Goal: Information Seeking & Learning: Learn about a topic

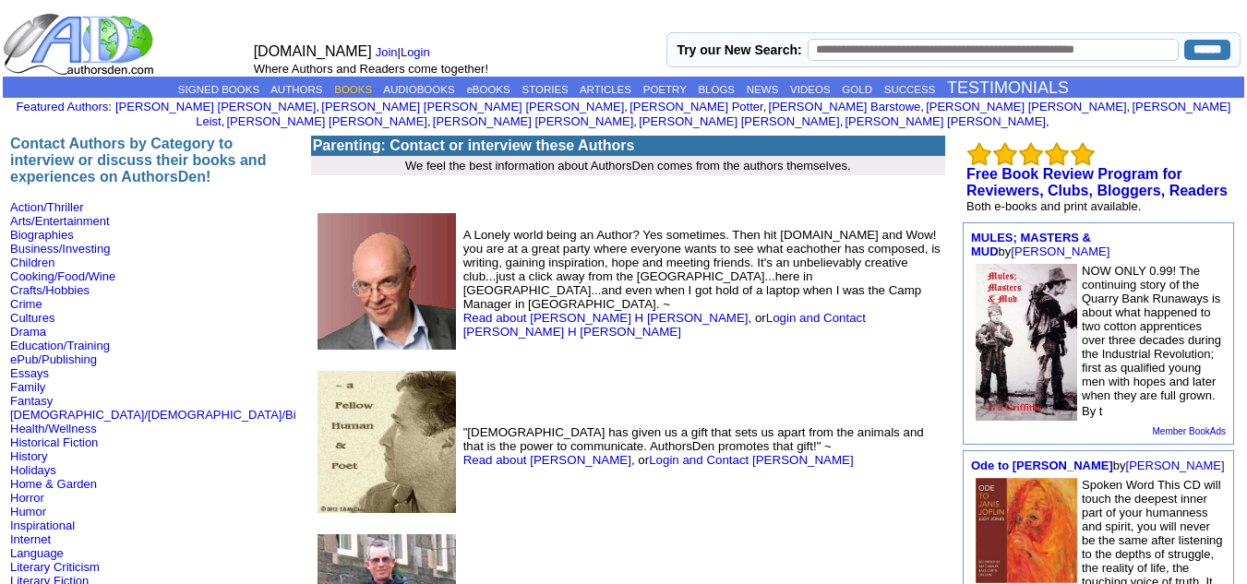
click at [334, 87] on link "BOOKS" at bounding box center [353, 89] width 38 height 11
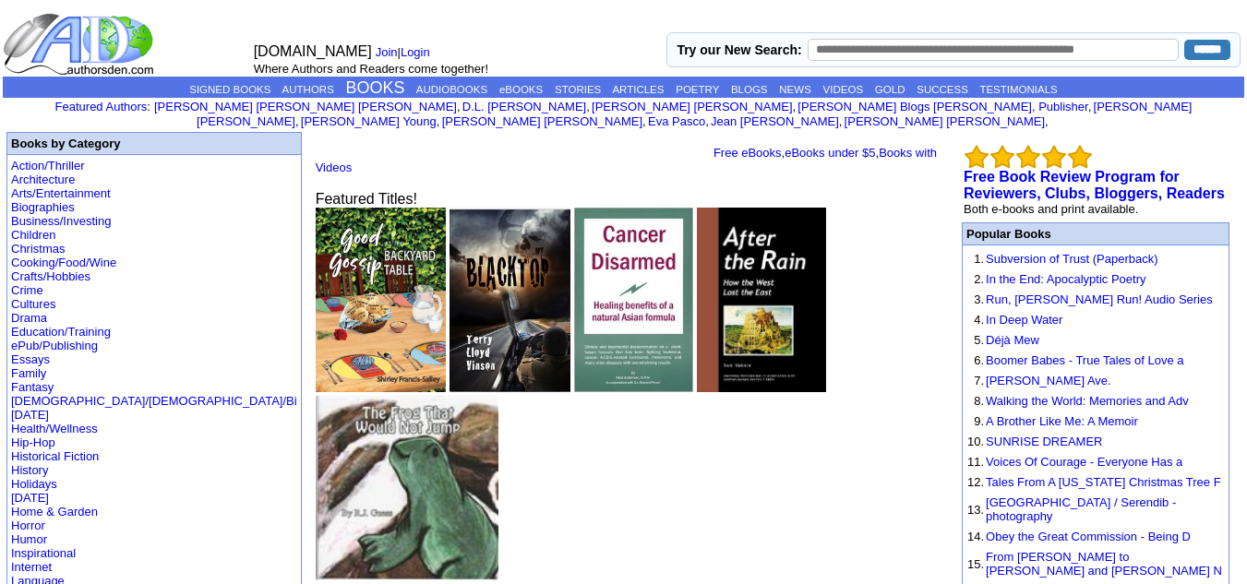
click at [516, 95] on p "SIGNED BOOKS AUTHORS BOOKS AUDIOBOOKS eBOOKS STORIES ARTICLES POETRY BLOGS NEWS…" at bounding box center [624, 87] width 1242 height 19
click at [516, 86] on link "eBOOKS" at bounding box center [520, 89] width 43 height 11
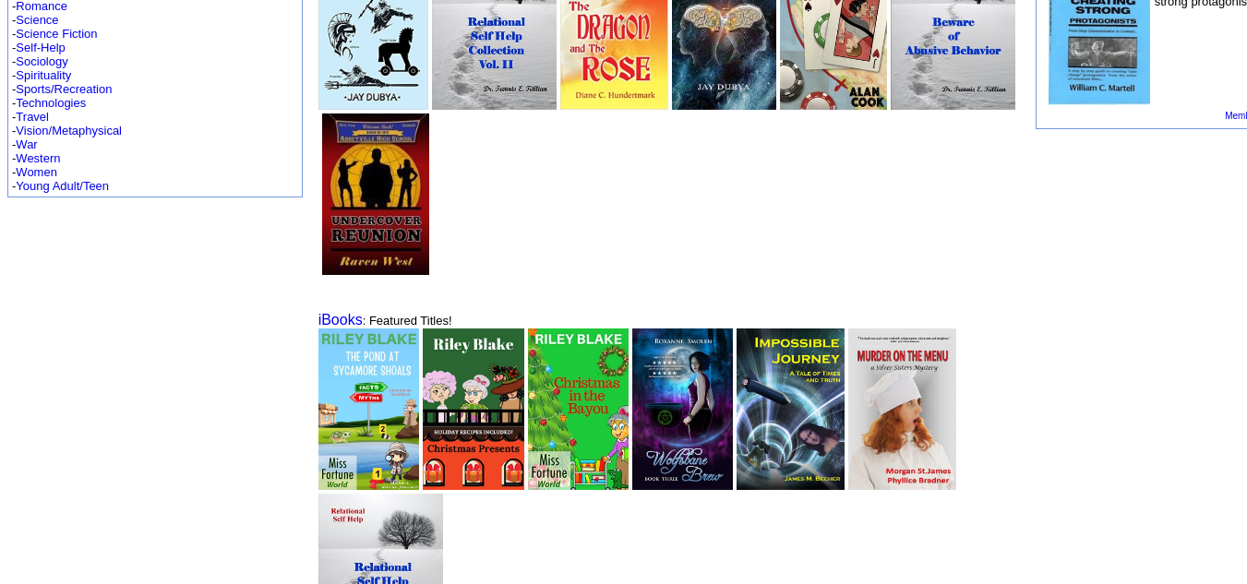
scroll to position [866, 0]
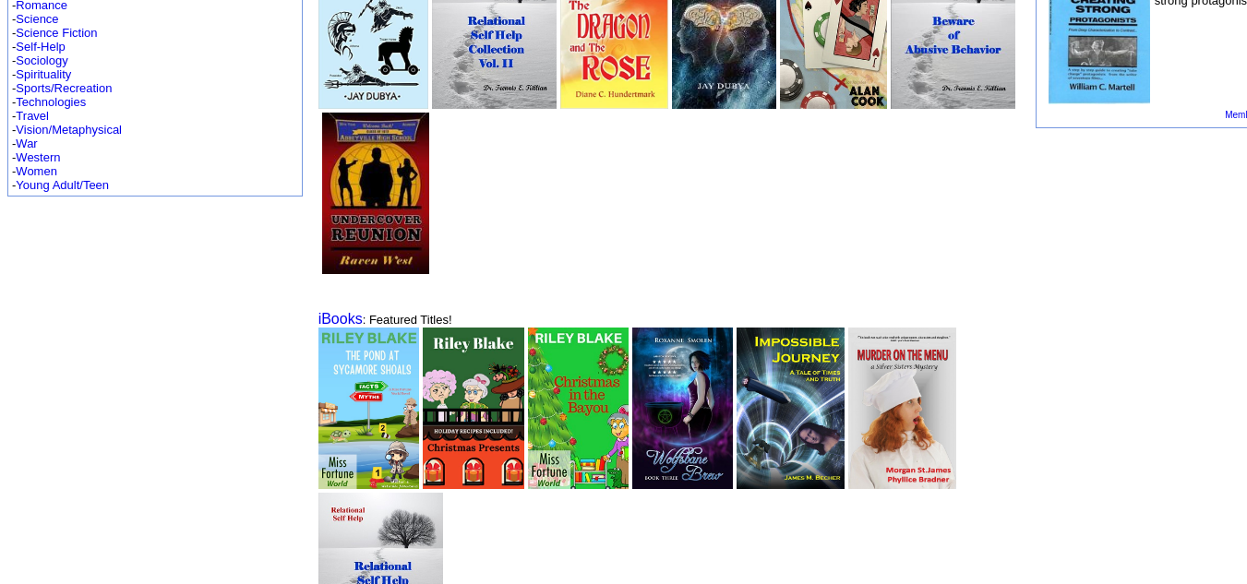
click at [632, 402] on img at bounding box center [682, 409] width 101 height 162
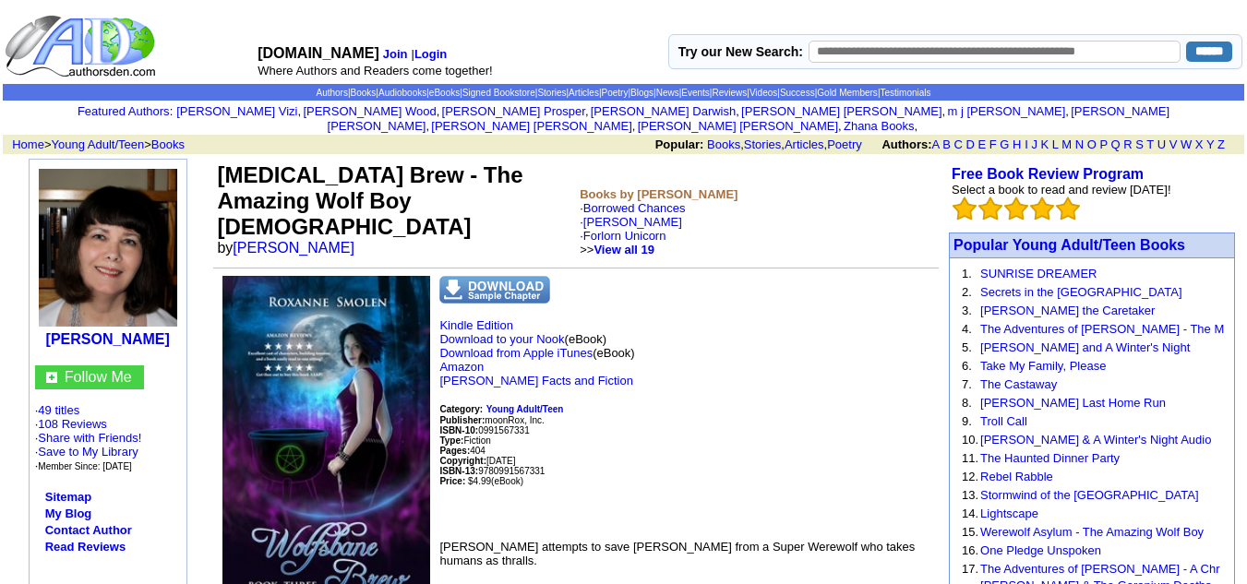
click at [372, 210] on td "Wolfsbane Brew - The Amazing Wolf Boy 3 by Roxanne Smolen" at bounding box center [394, 210] width 363 height 102
drag, startPoint x: 372, startPoint y: 210, endPoint x: 239, endPoint y: 208, distance: 133.0
click at [239, 208] on td "Wolfsbane Brew - The Amazing Wolf Boy 3 by Roxanne Smolen" at bounding box center [394, 210] width 363 height 102
copy font "Roxanne Smolen"
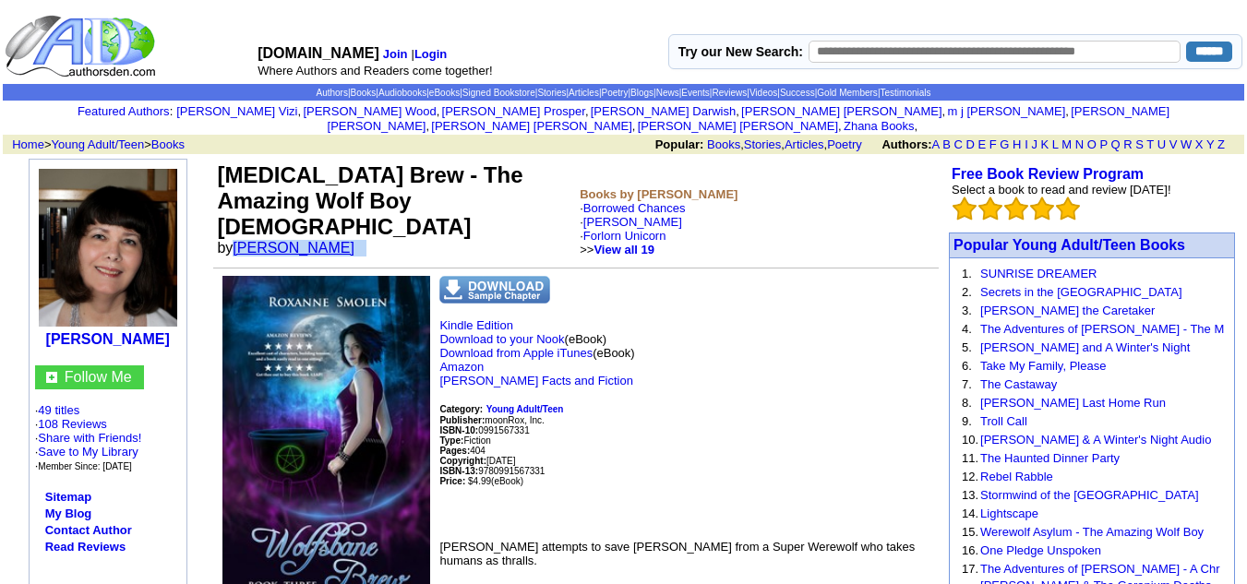
copy font "Roxanne Smolen"
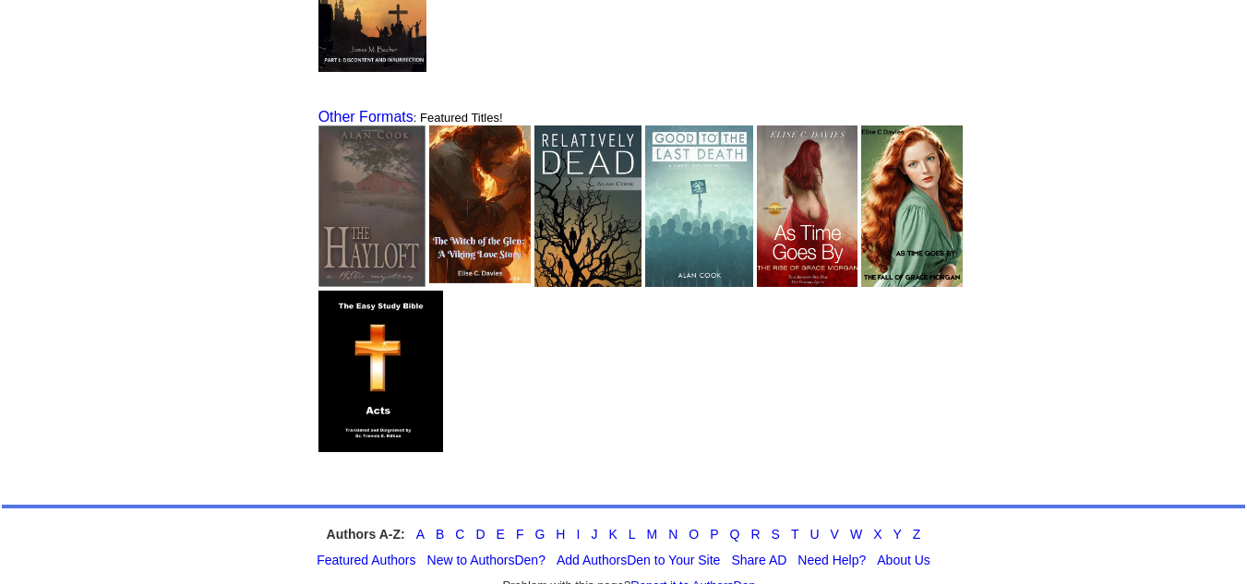
scroll to position [1488, 0]
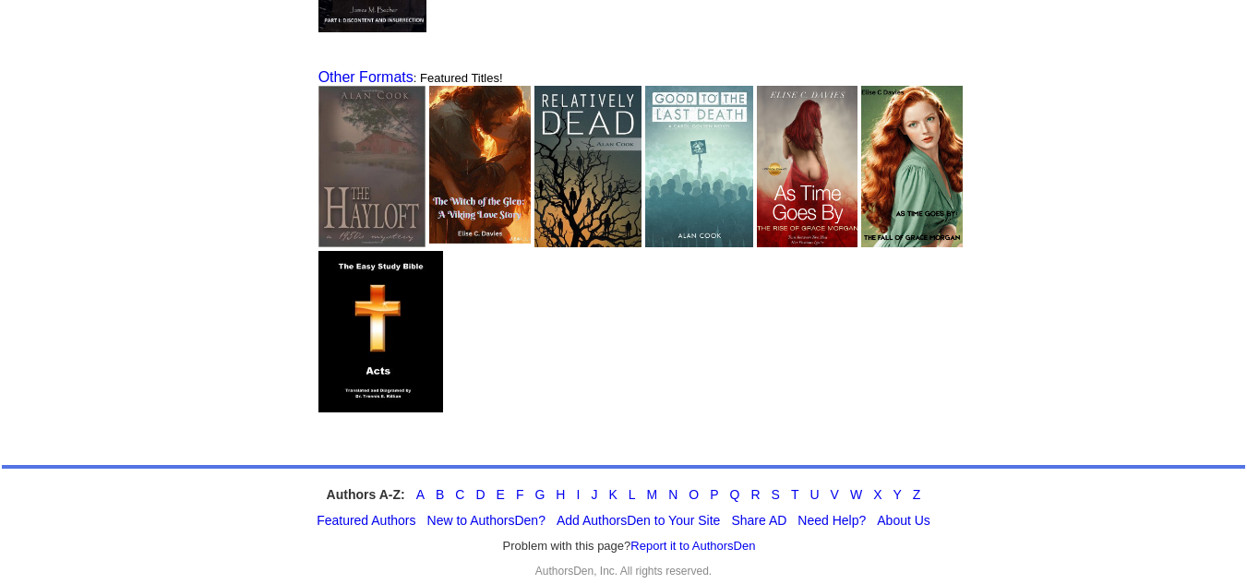
click at [429, 200] on img at bounding box center [480, 167] width 102 height 162
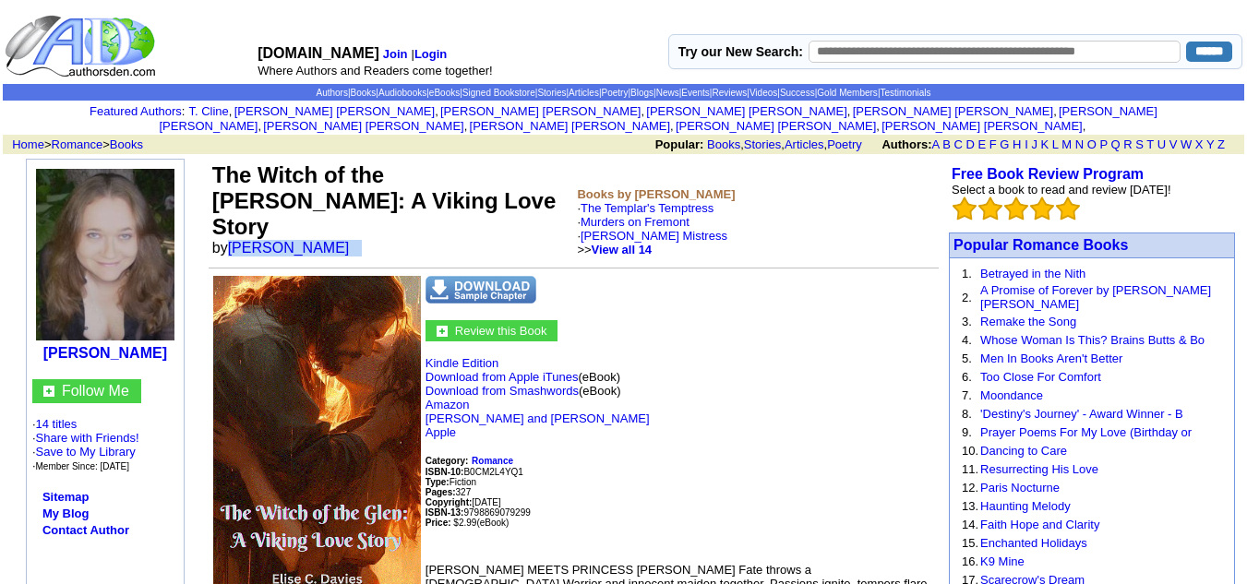
drag, startPoint x: 342, startPoint y: 210, endPoint x: 229, endPoint y: 208, distance: 112.7
click at [229, 208] on td "The Witch of the Glen: A Viking Love Story by Elise C Davies" at bounding box center [392, 210] width 366 height 102
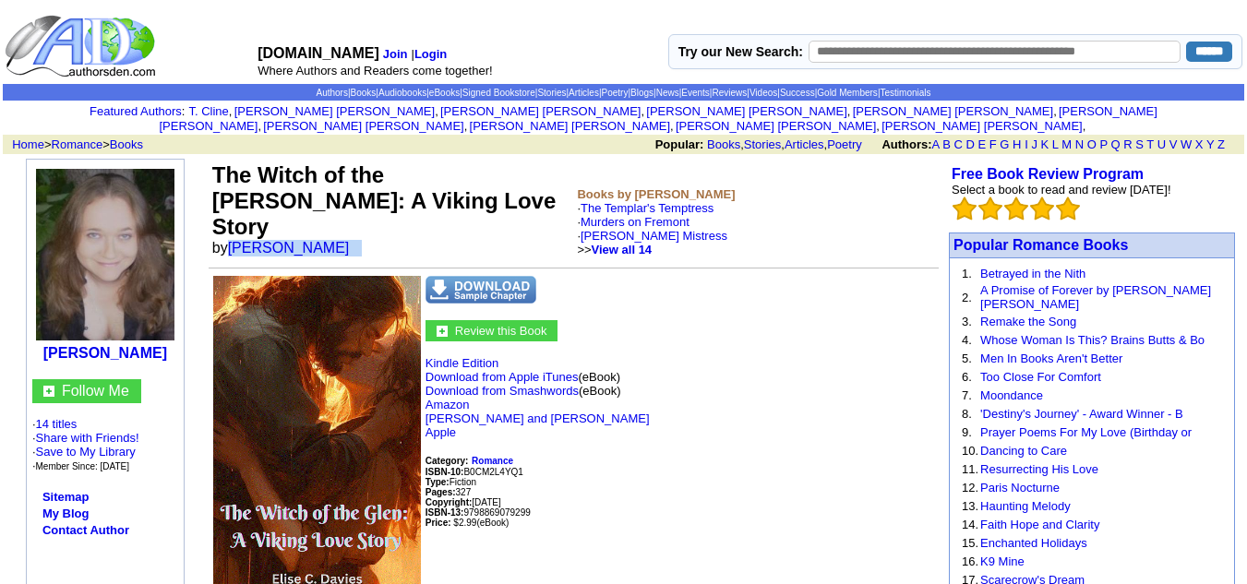
copy font "Elise C Davies"
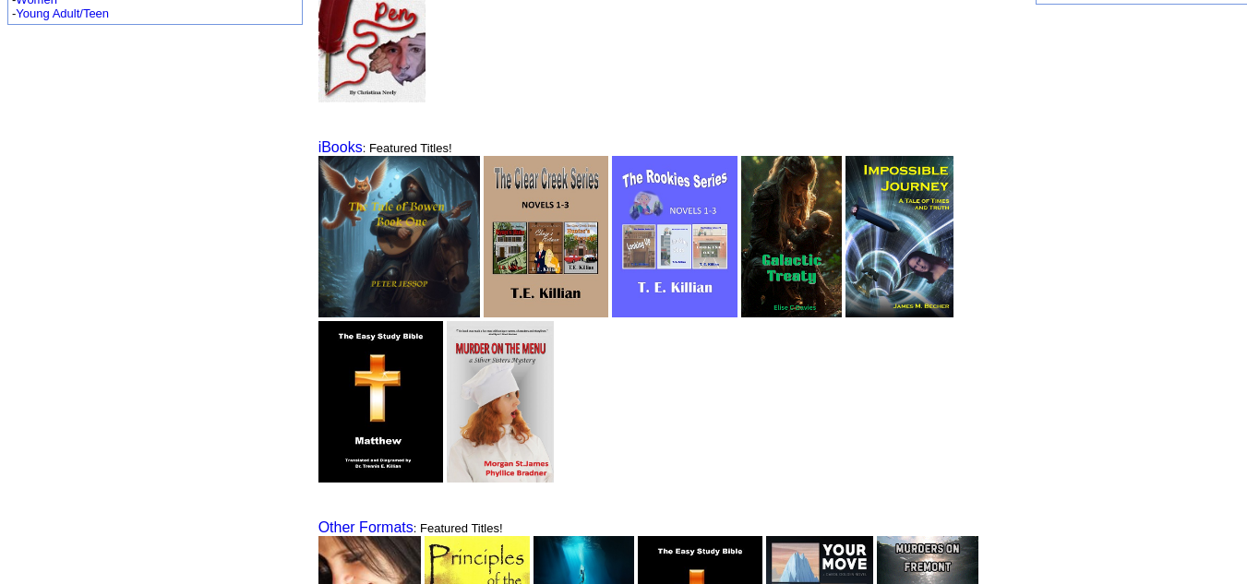
scroll to position [1039, 0]
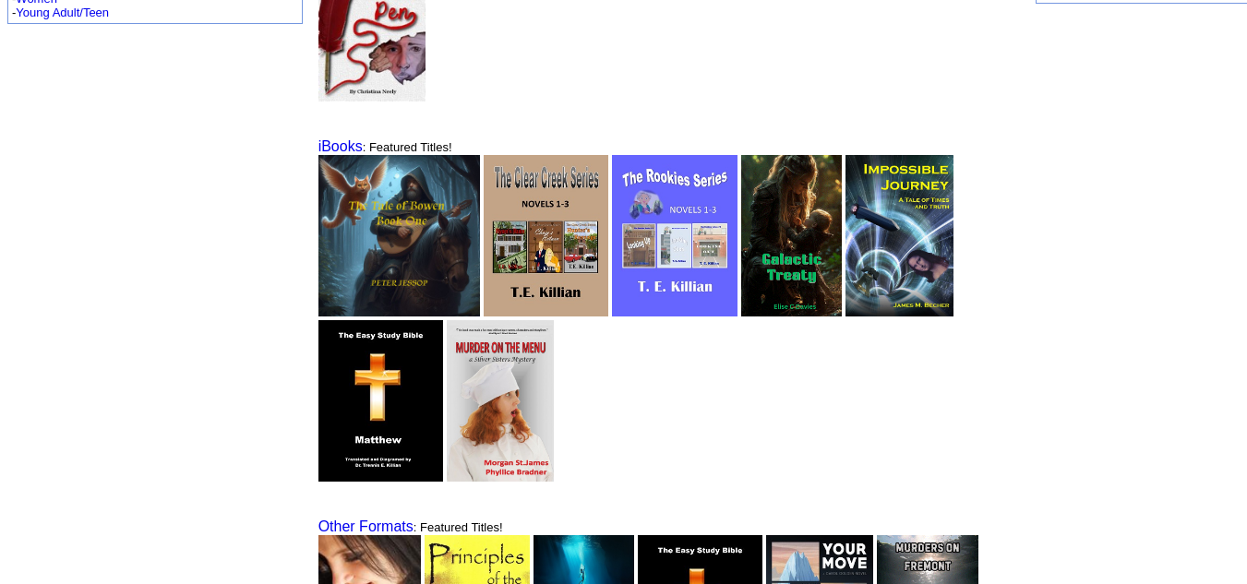
click at [741, 248] on img at bounding box center [792, 236] width 102 height 162
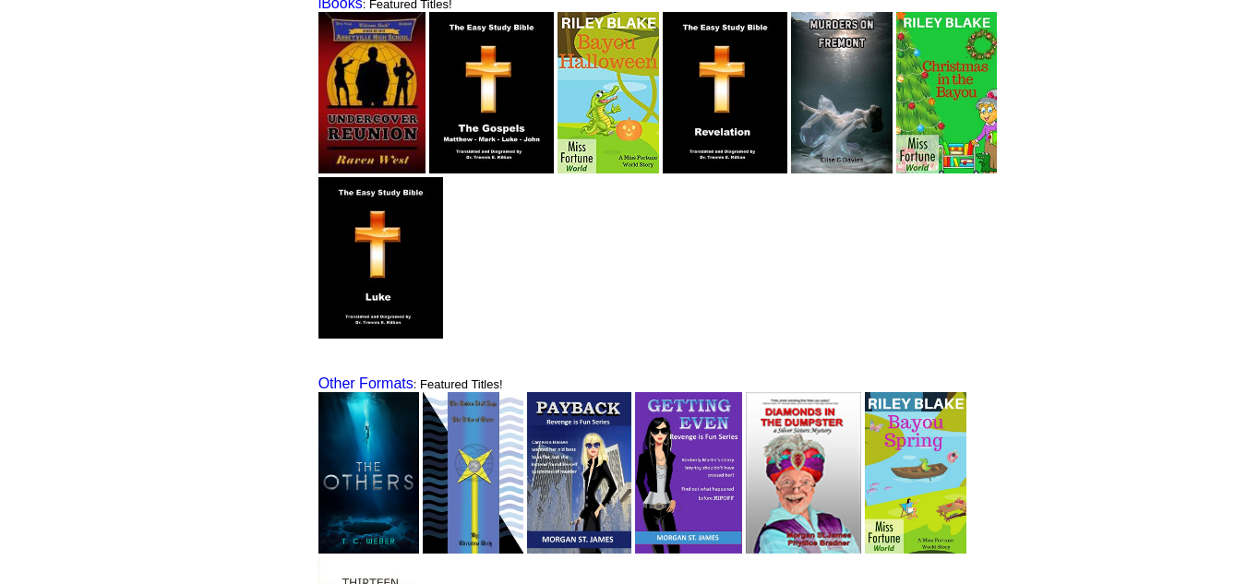
scroll to position [1181, 0]
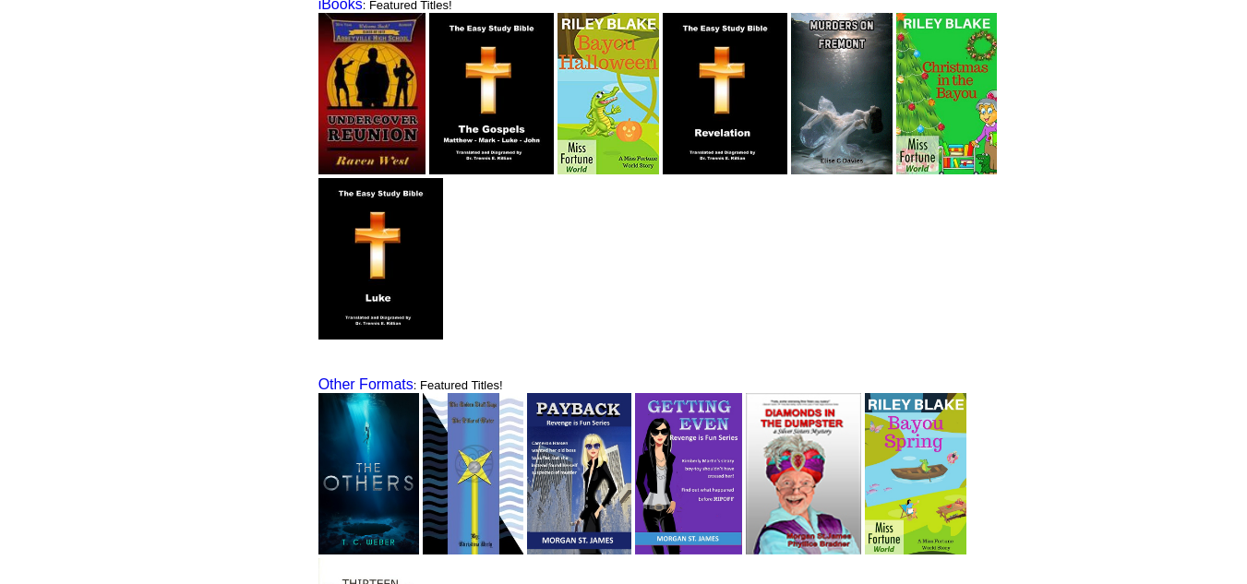
click at [791, 86] on img at bounding box center [842, 94] width 102 height 162
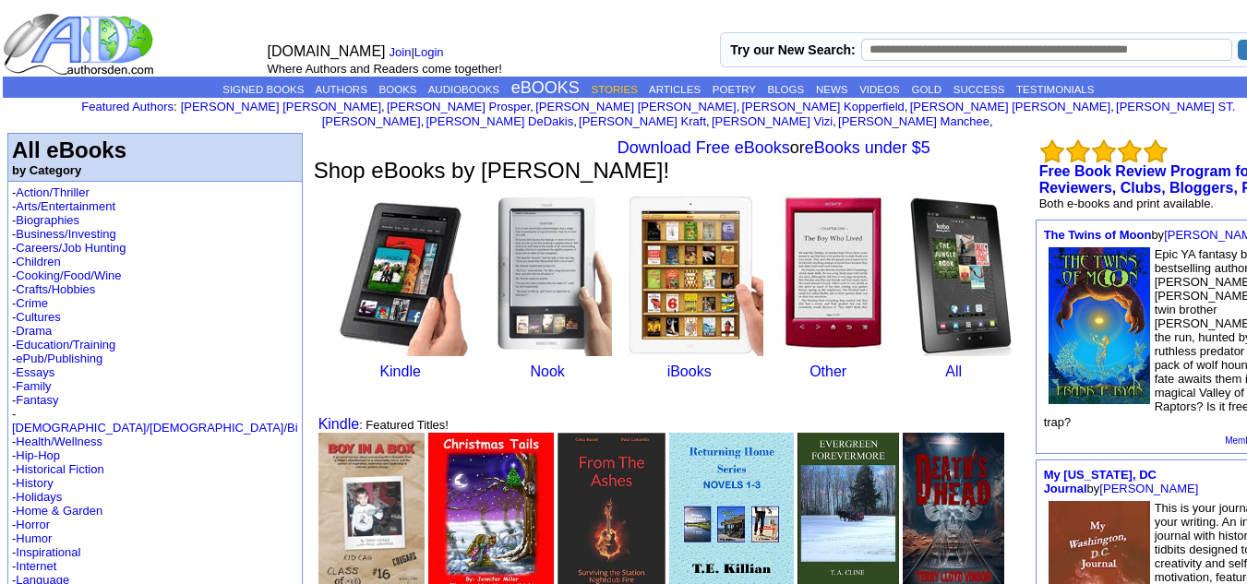
click at [592, 90] on link "STORIES" at bounding box center [615, 89] width 46 height 11
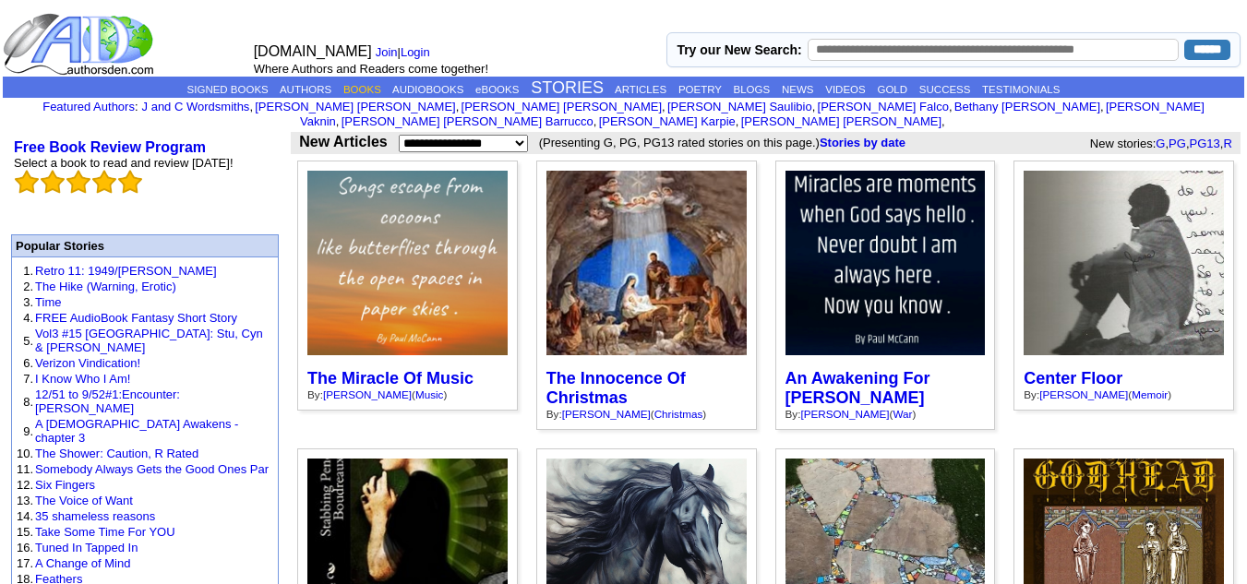
click at [351, 91] on link "BOOKS" at bounding box center [362, 89] width 38 height 11
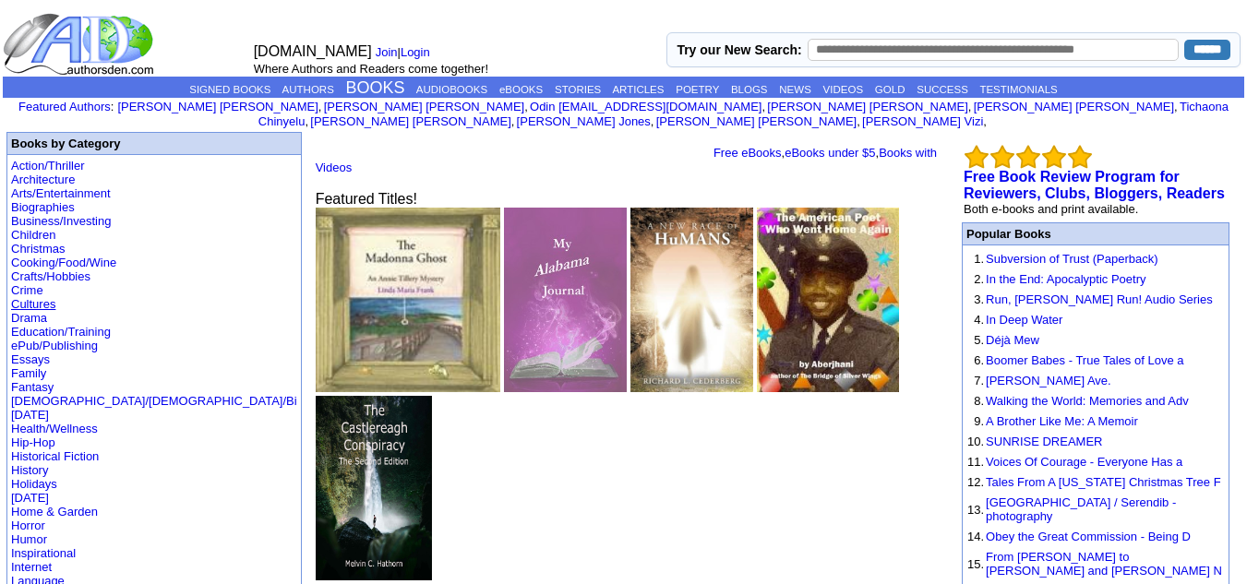
click at [20, 297] on link "Cultures" at bounding box center [33, 304] width 44 height 14
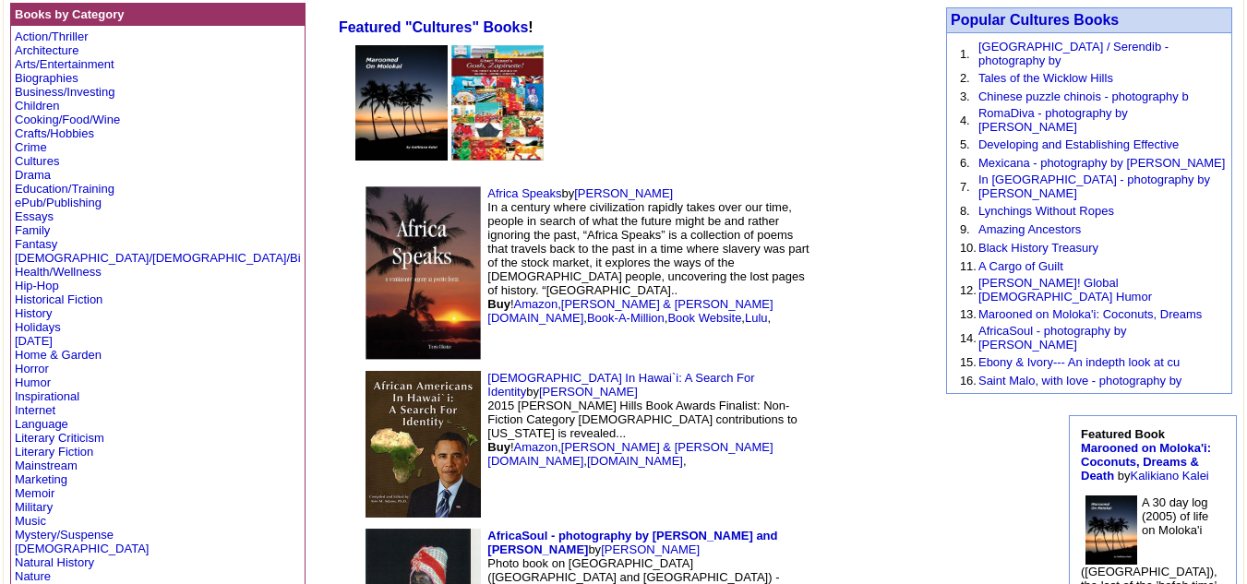
scroll to position [114, 0]
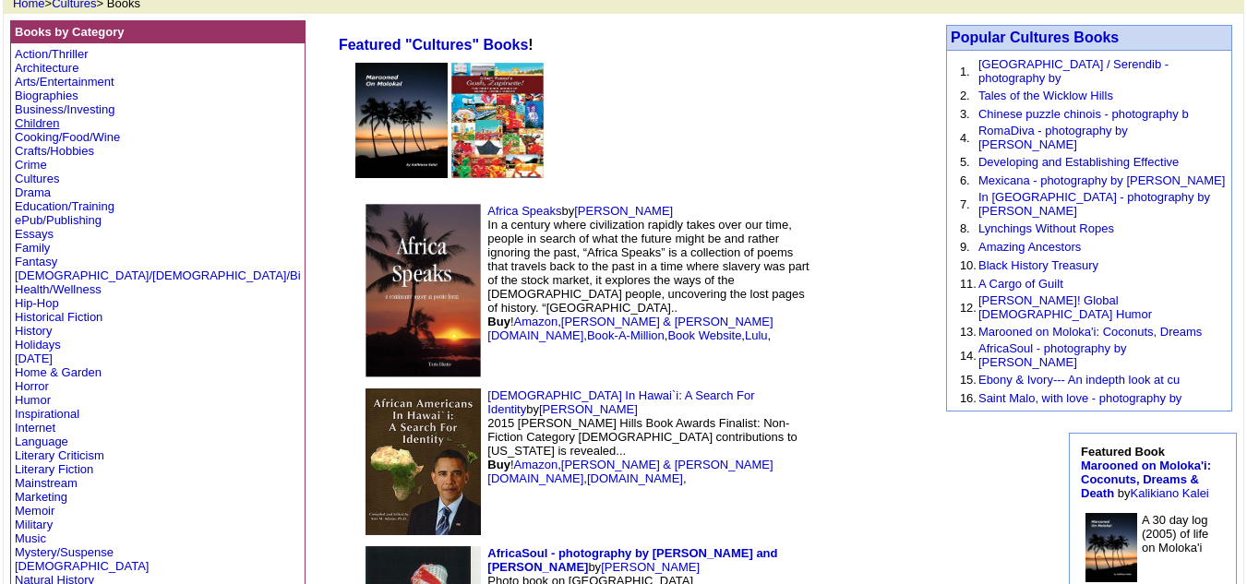
click at [35, 124] on link "Children" at bounding box center [37, 123] width 44 height 14
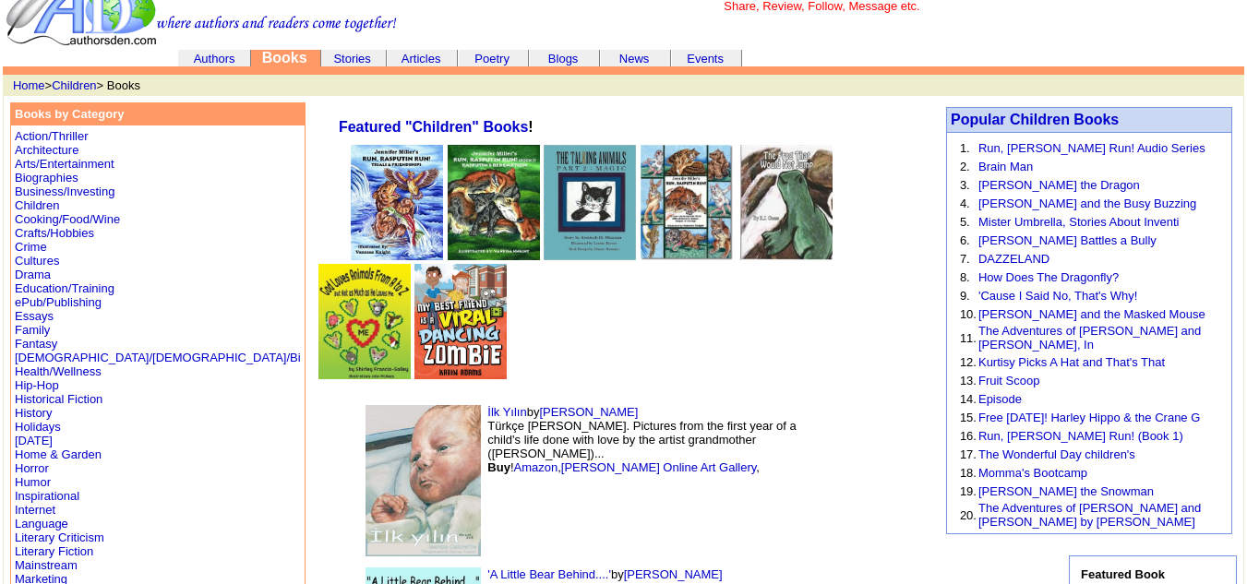
scroll to position [33, 0]
drag, startPoint x: 528, startPoint y: 290, endPoint x: 422, endPoint y: 297, distance: 106.4
click at [422, 399] on td "İlk Yılın by [PERSON_NAME] Türkçe [PERSON_NAME]. Pictures from the first year o…" at bounding box center [585, 480] width 462 height 162
copy link "[PERSON_NAME]"
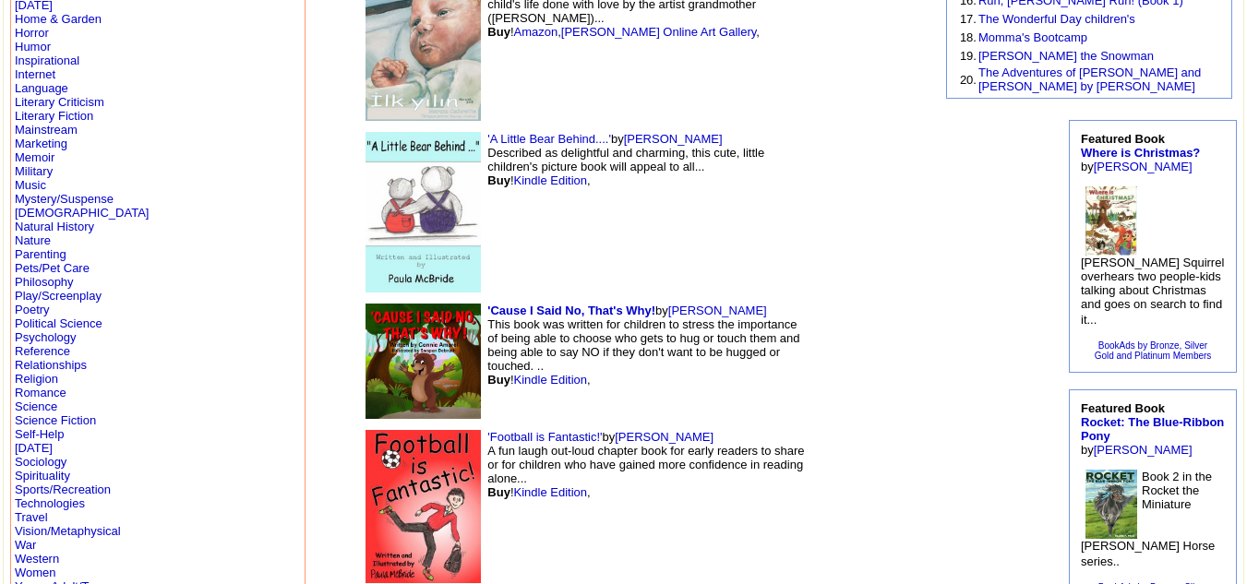
scroll to position [455, 0]
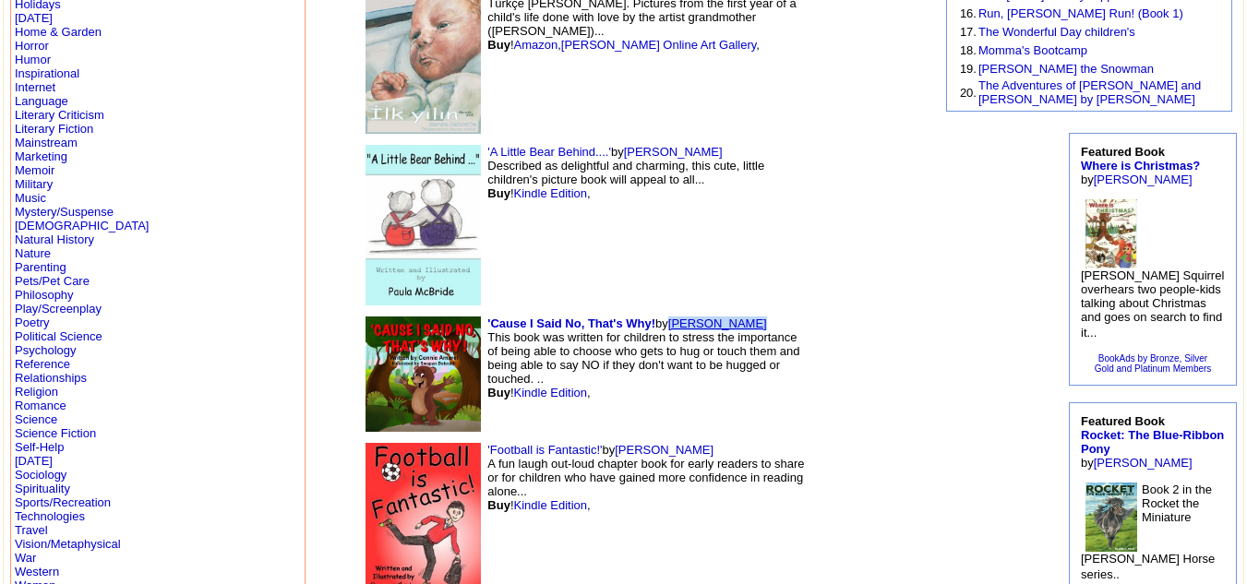
drag, startPoint x: 636, startPoint y: 204, endPoint x: 551, endPoint y: 208, distance: 85.0
click at [551, 311] on td "'Cause I Said No, That's Why! by Connie Amarel This book was written for childr…" at bounding box center [585, 374] width 462 height 126
copy link "[PERSON_NAME]"
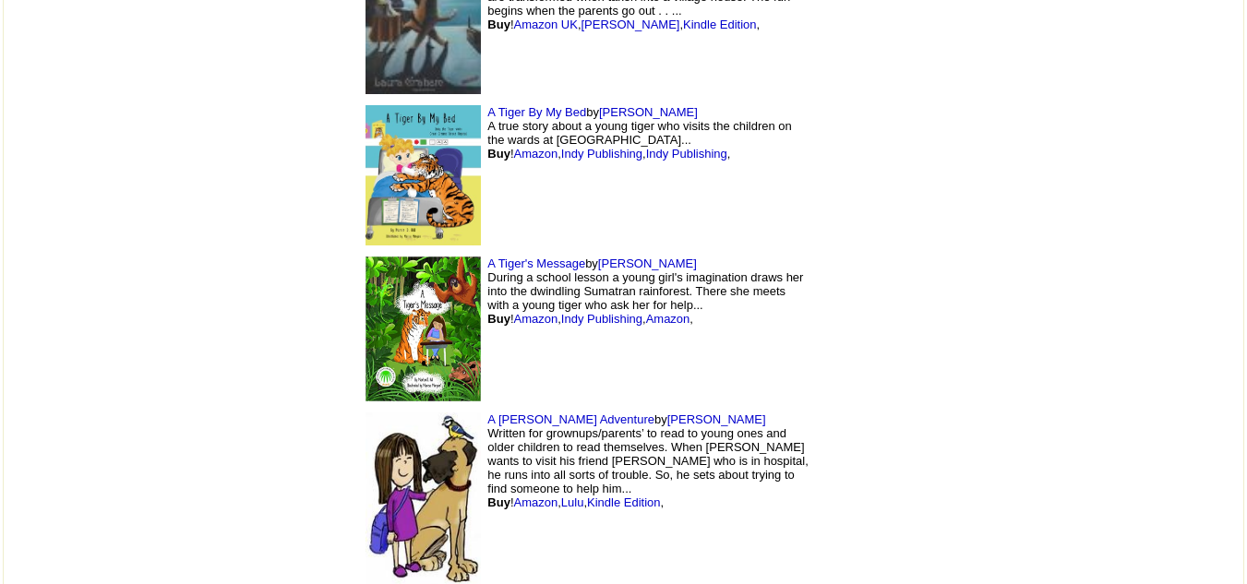
scroll to position [15658, 0]
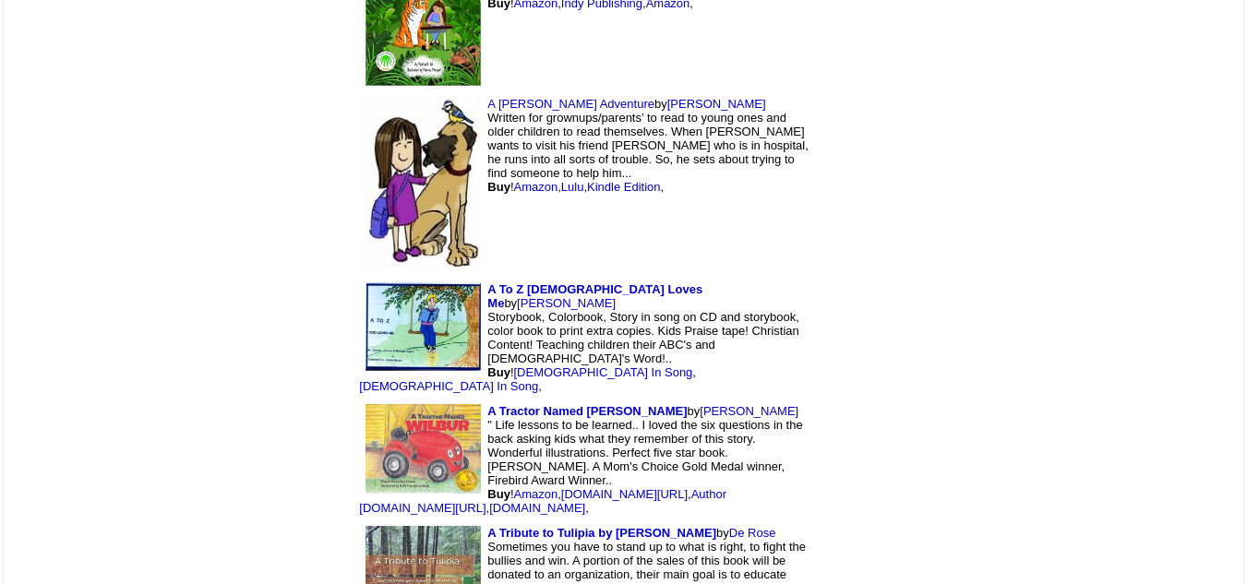
drag, startPoint x: 649, startPoint y: 288, endPoint x: 620, endPoint y: 285, distance: 28.8
drag, startPoint x: 643, startPoint y: 283, endPoint x: 586, endPoint y: 286, distance: 57.3
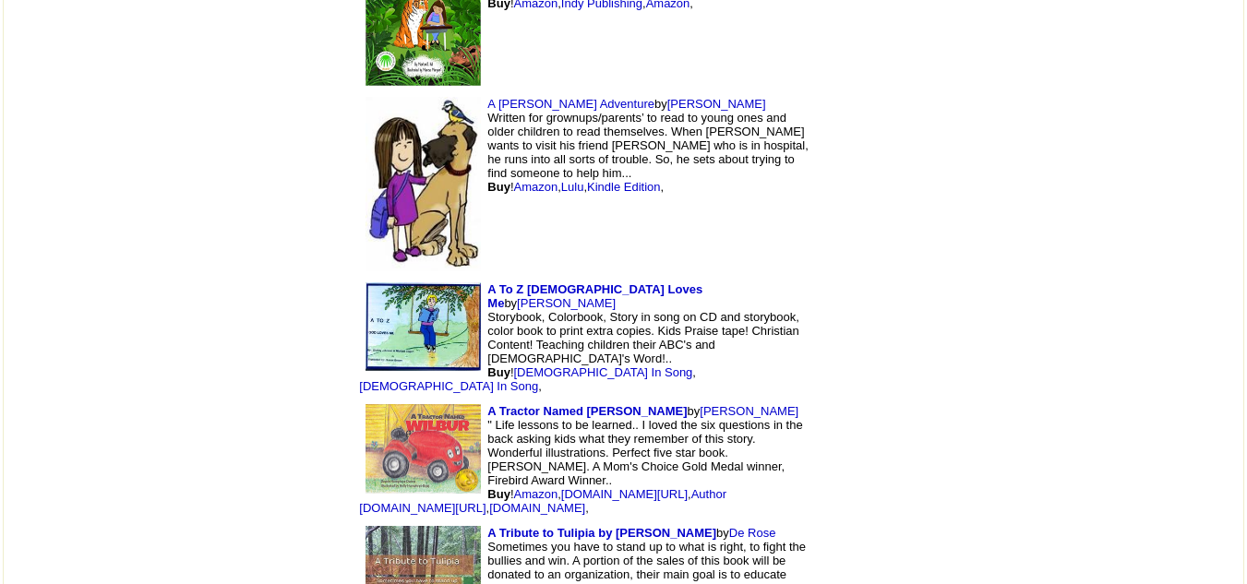
copy link "De Rose"
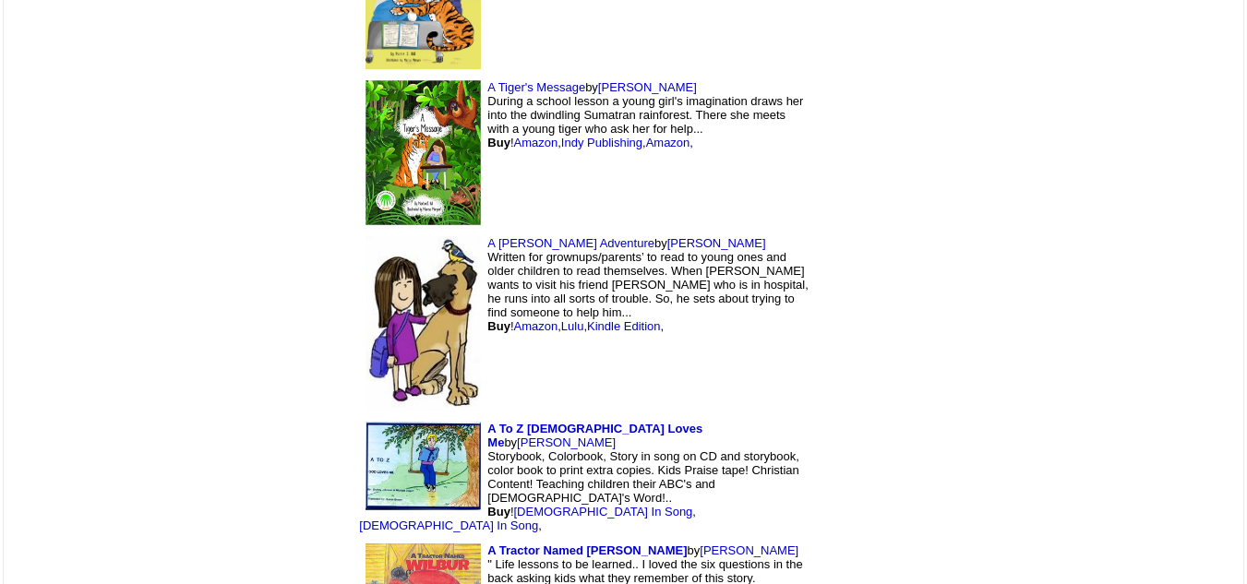
scroll to position [15518, 0]
drag, startPoint x: 663, startPoint y: 302, endPoint x: 515, endPoint y: 310, distance: 147.9
copy link "[PERSON_NAME]"
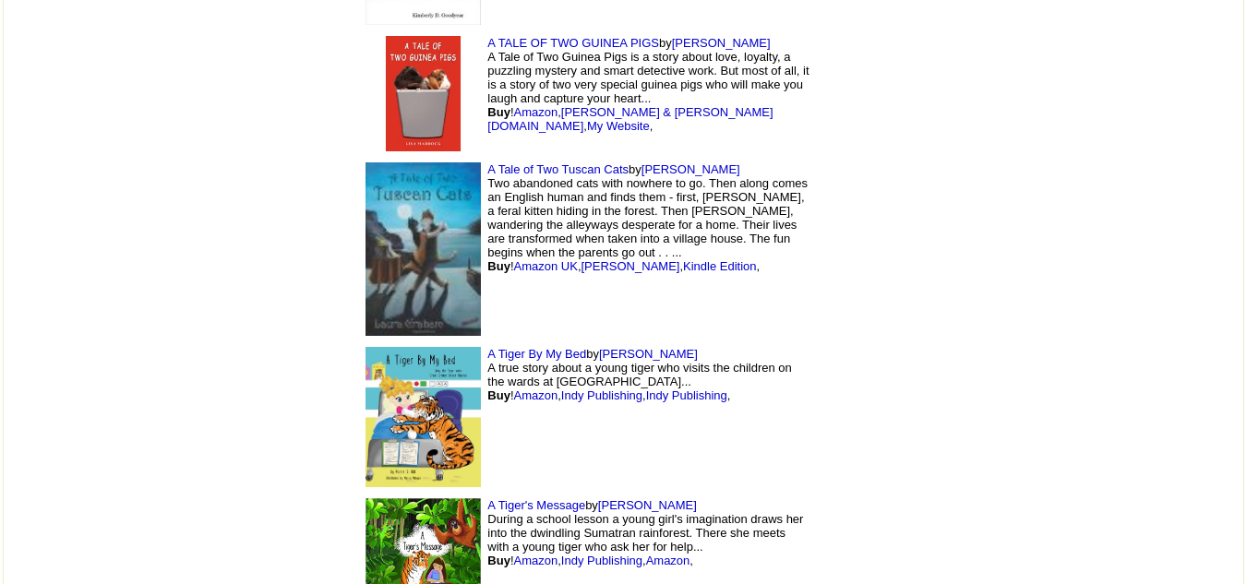
scroll to position [15098, 0]
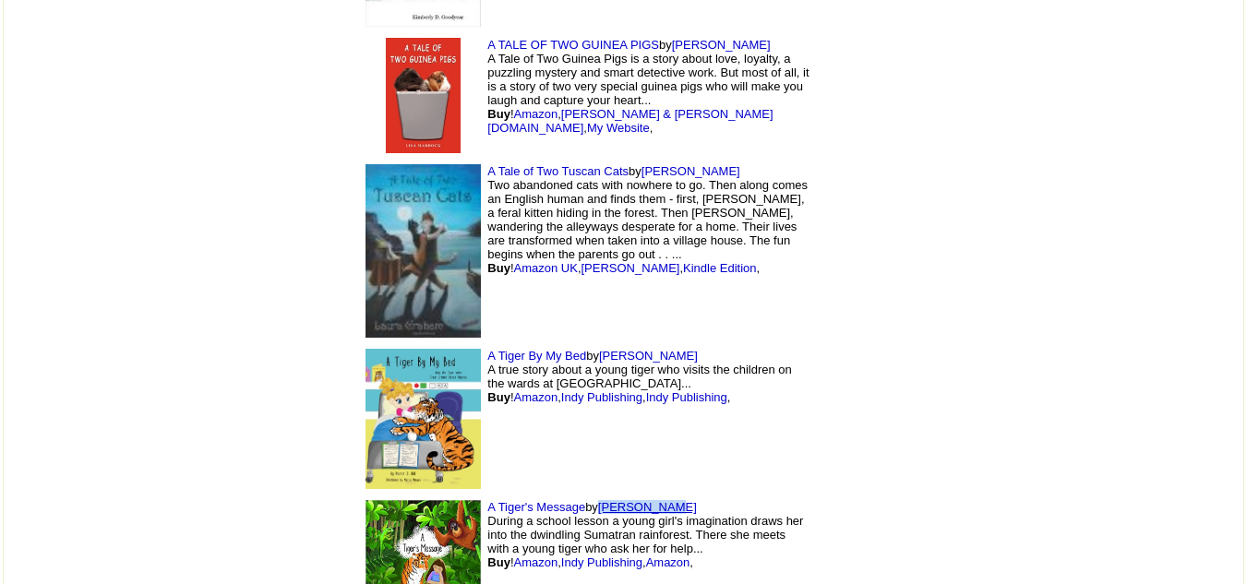
drag, startPoint x: 539, startPoint y: 266, endPoint x: 480, endPoint y: 270, distance: 59.2
click at [480, 495] on td "A Tiger's Message by Martin Hill During a school lesson a young girl's imaginat…" at bounding box center [585, 572] width 462 height 155
copy link "[PERSON_NAME]"
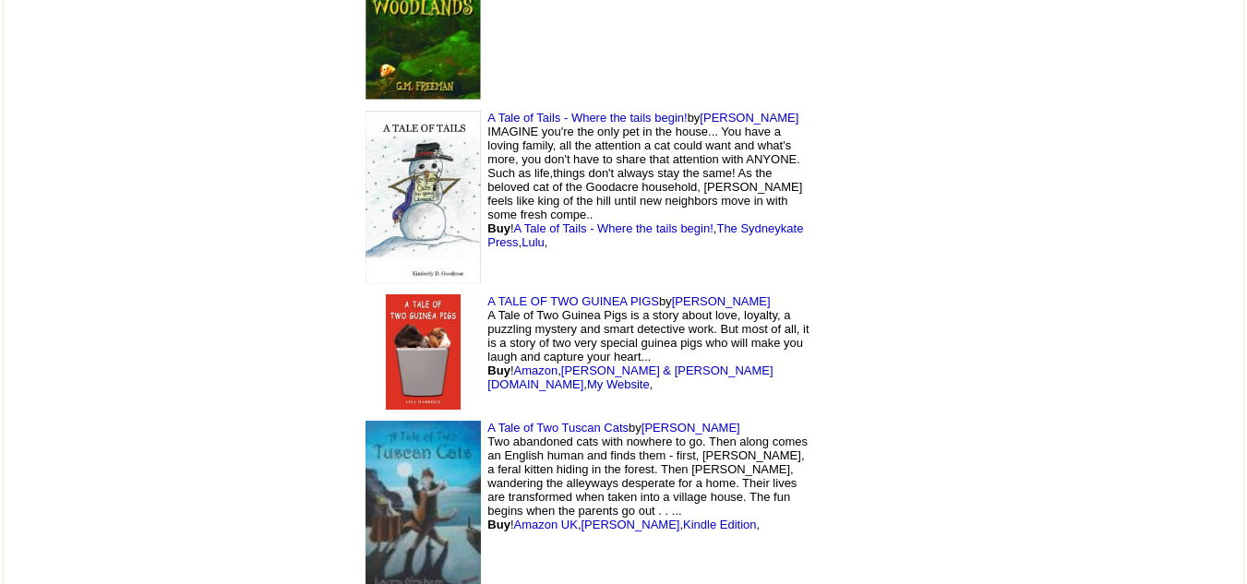
scroll to position [14840, 0]
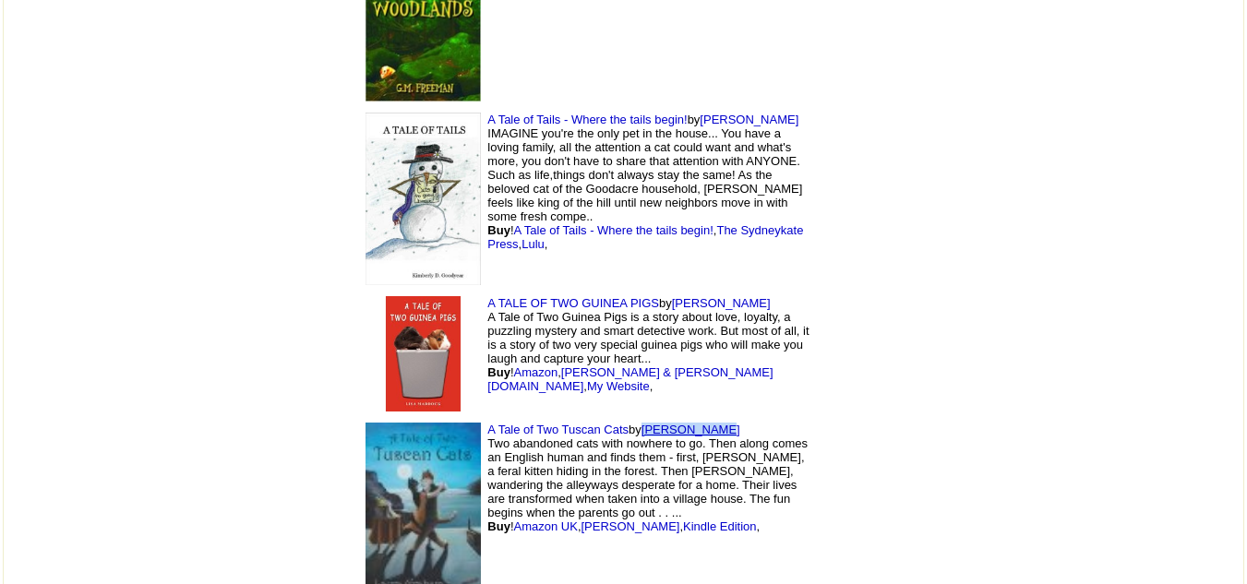
drag, startPoint x: 606, startPoint y: 178, endPoint x: 522, endPoint y: 186, distance: 84.4
click at [522, 417] on td "A Tale of Two Tuscan Cats by Laura Graham Two abandoned cats with nowhere to go…" at bounding box center [585, 509] width 462 height 185
copy link "[PERSON_NAME]"
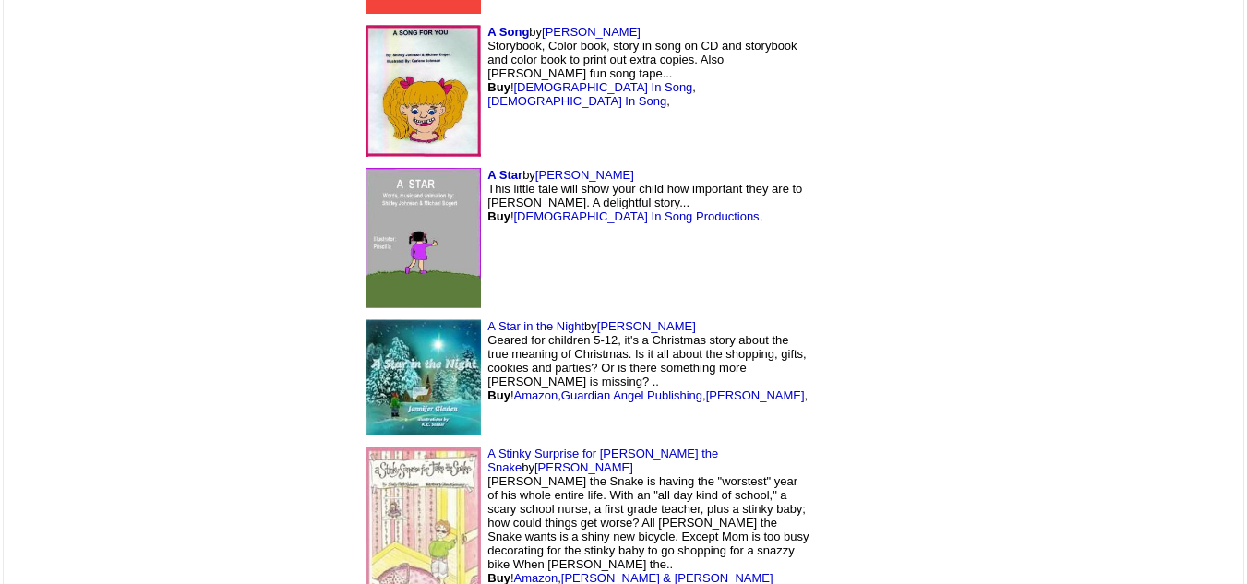
scroll to position [13469, 0]
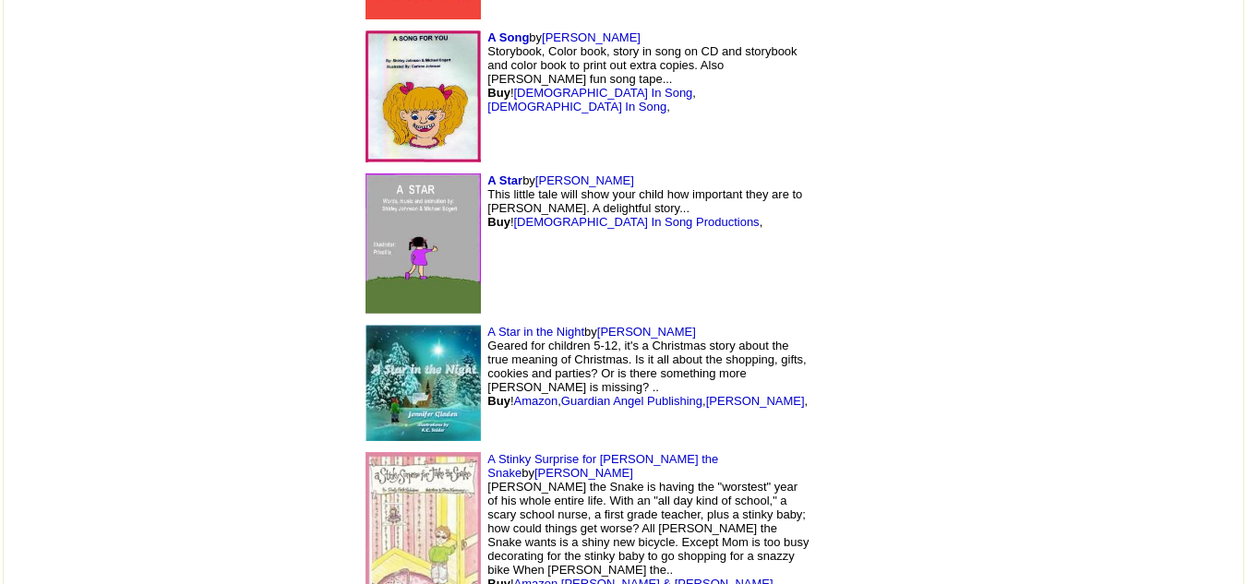
drag, startPoint x: 667, startPoint y: 215, endPoint x: 569, endPoint y: 221, distance: 98.9
click at [569, 447] on td "A Stinky Surprise for Jake the Snake by Shelly Nicholson Jake the Snake is havi…" at bounding box center [585, 540] width 462 height 186
copy font "[PERSON_NAME]"
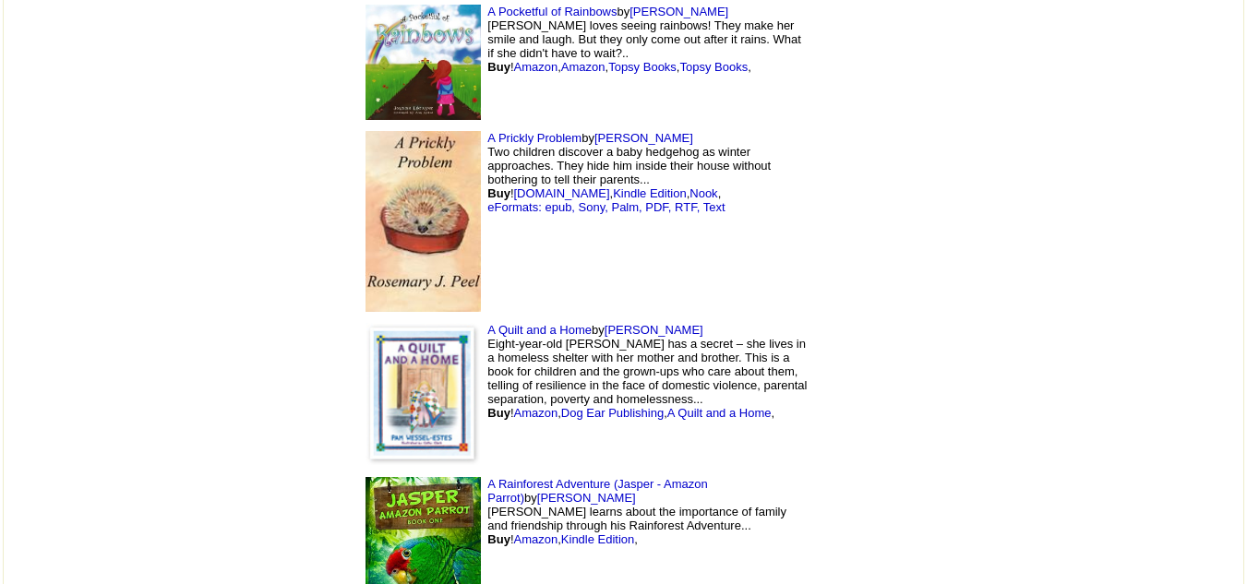
scroll to position [11903, 0]
drag, startPoint x: 737, startPoint y: 233, endPoint x: 642, endPoint y: 244, distance: 95.7
click at [642, 473] on td "A Rainforest Adventure (Jasper - Amazon Parrot) by Sharon Williams Jasper learn…" at bounding box center [585, 565] width 462 height 185
copy link "[PERSON_NAME]"
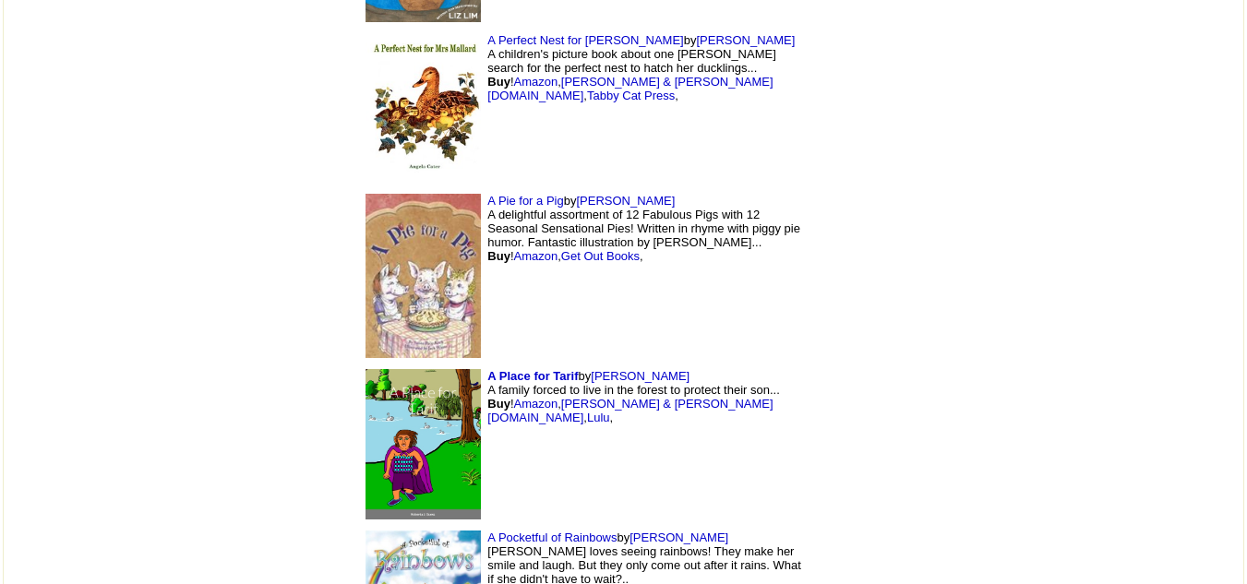
scroll to position [11364, 0]
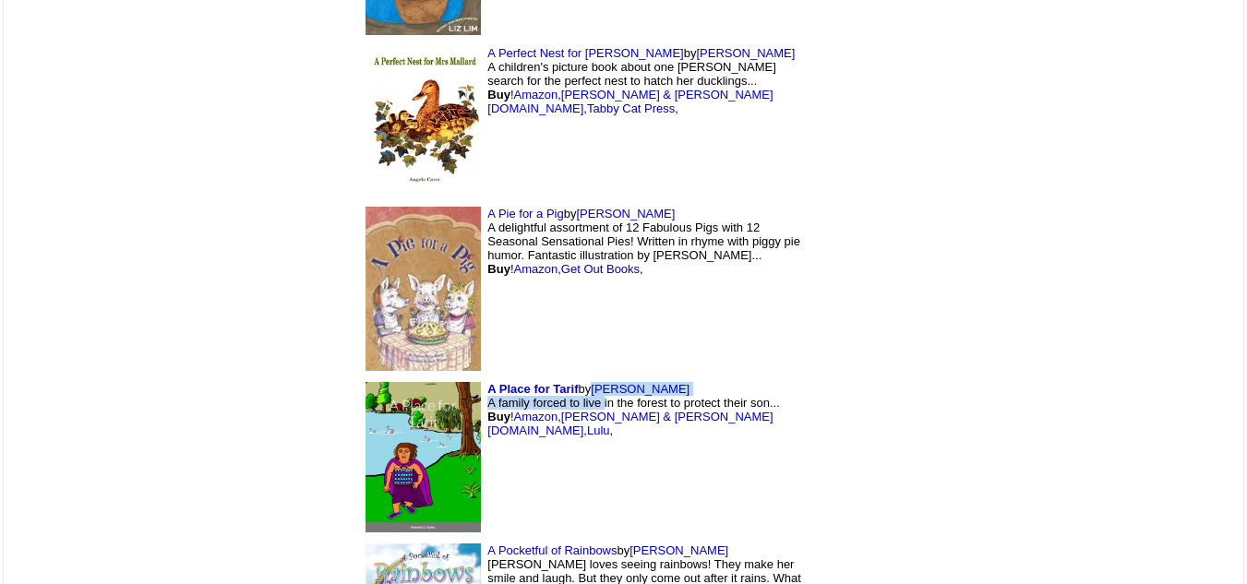
drag, startPoint x: 562, startPoint y: 142, endPoint x: 471, endPoint y: 153, distance: 92.1
click at [471, 377] on td "A Place for Tarif by Roberta Guess A family forced to live in the forest to pro…" at bounding box center [585, 458] width 462 height 162
click at [565, 377] on td "A Place for Tarif by Roberta Guess A family forced to live in the forest to pro…" at bounding box center [585, 458] width 462 height 162
drag, startPoint x: 565, startPoint y: 138, endPoint x: 473, endPoint y: 143, distance: 92.4
click at [473, 377] on td "A Place for Tarif by Roberta Guess A family forced to live in the forest to pro…" at bounding box center [585, 458] width 462 height 162
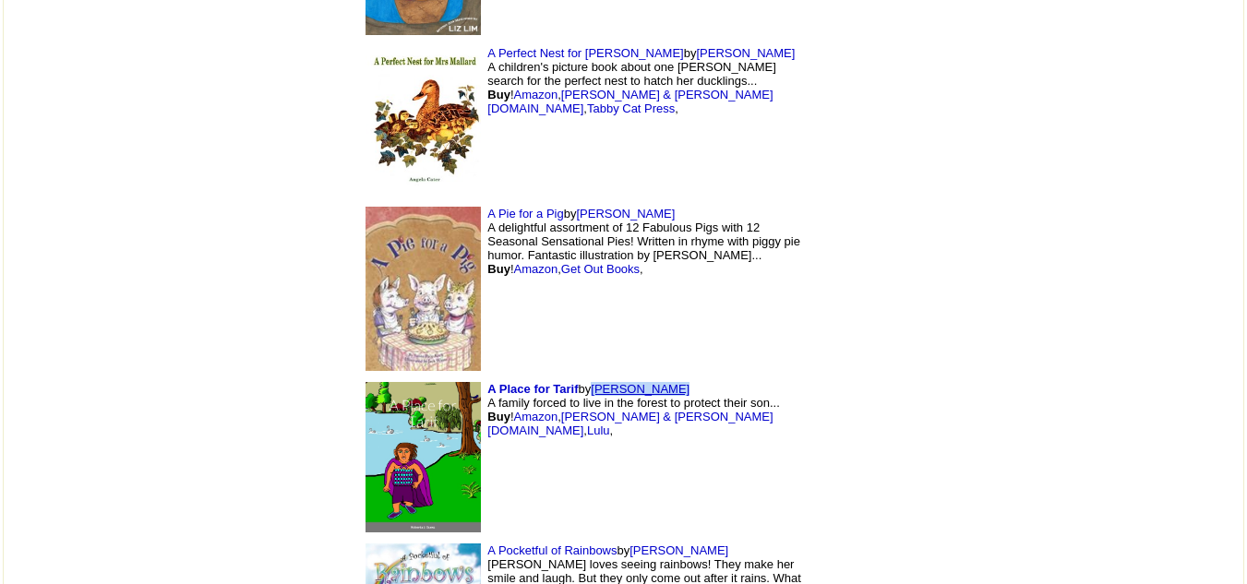
copy link "[PERSON_NAME]"
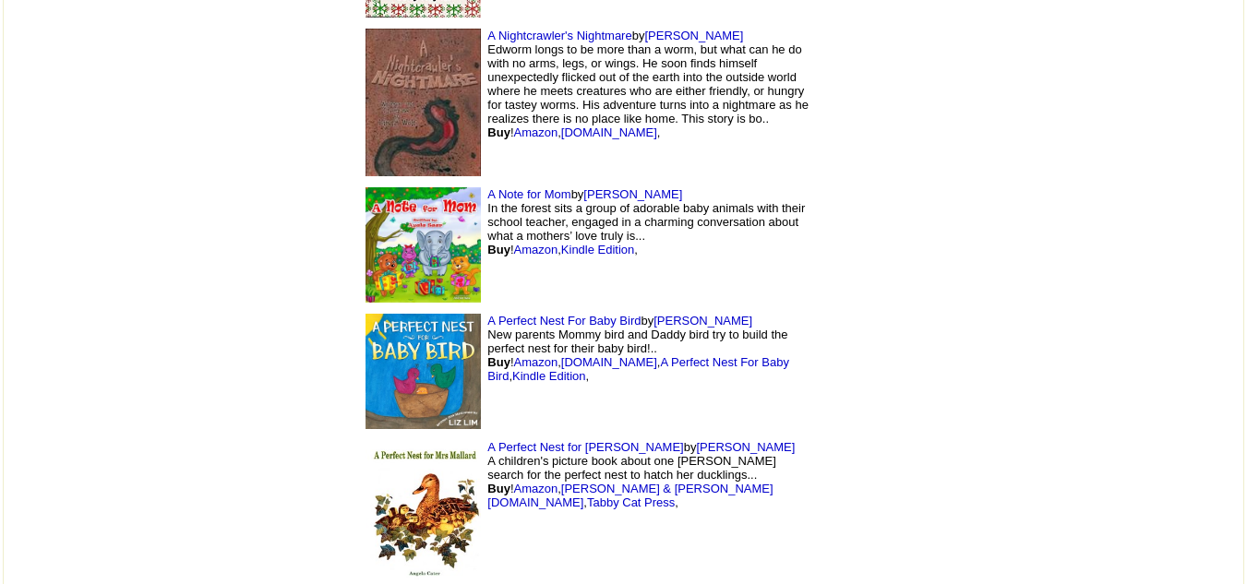
scroll to position [10969, 0]
drag, startPoint x: 616, startPoint y: 201, endPoint x: 541, endPoint y: 210, distance: 75.3
click at [541, 436] on td "A Perfect Nest for Mrs Mallard by Angela Cater A children's picture book about …" at bounding box center [585, 517] width 462 height 162
copy link "[PERSON_NAME]"
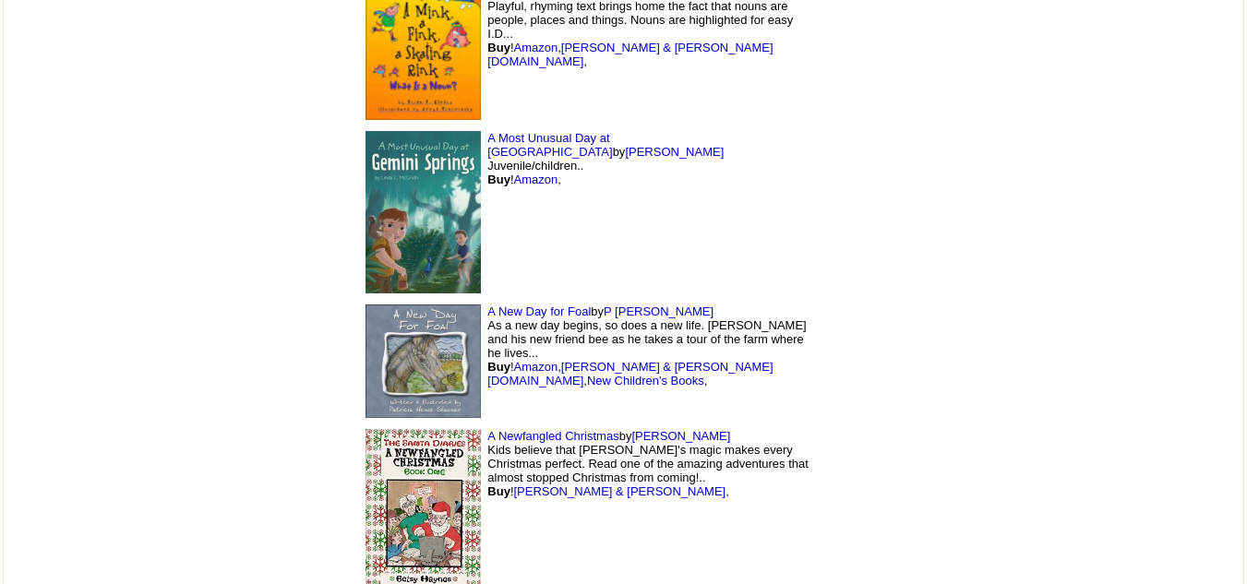
scroll to position [10330, 0]
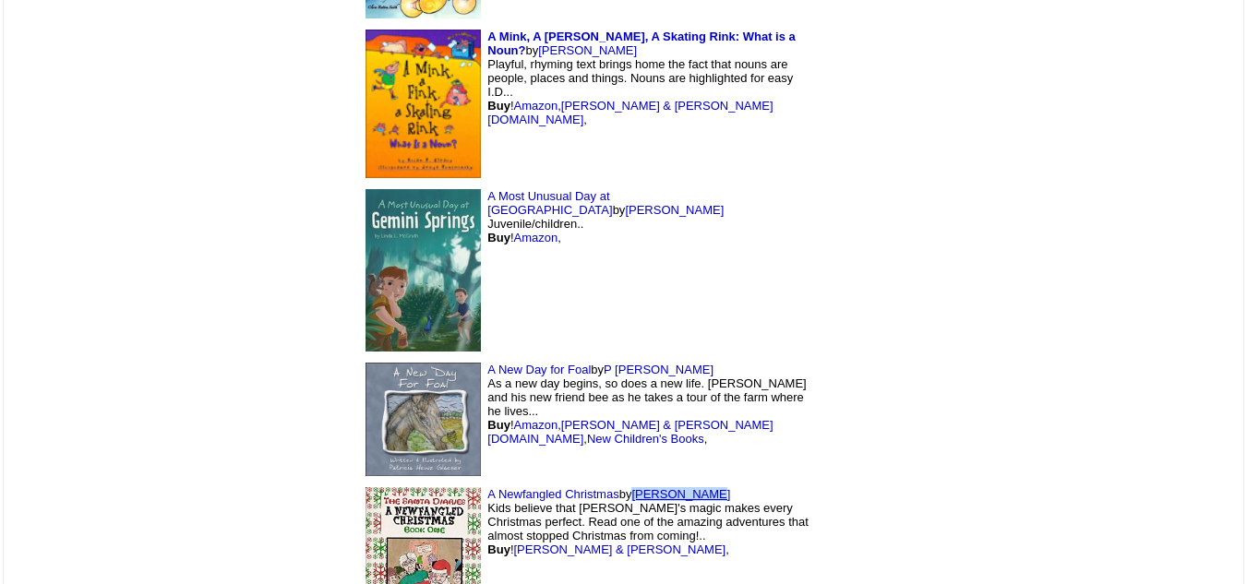
drag, startPoint x: 593, startPoint y: 246, endPoint x: 511, endPoint y: 255, distance: 81.7
click at [511, 482] on td "A Newfangled Christmas by Betsy Haynes Kids believe that Santa's magic makes ev…" at bounding box center [585, 572] width 462 height 181
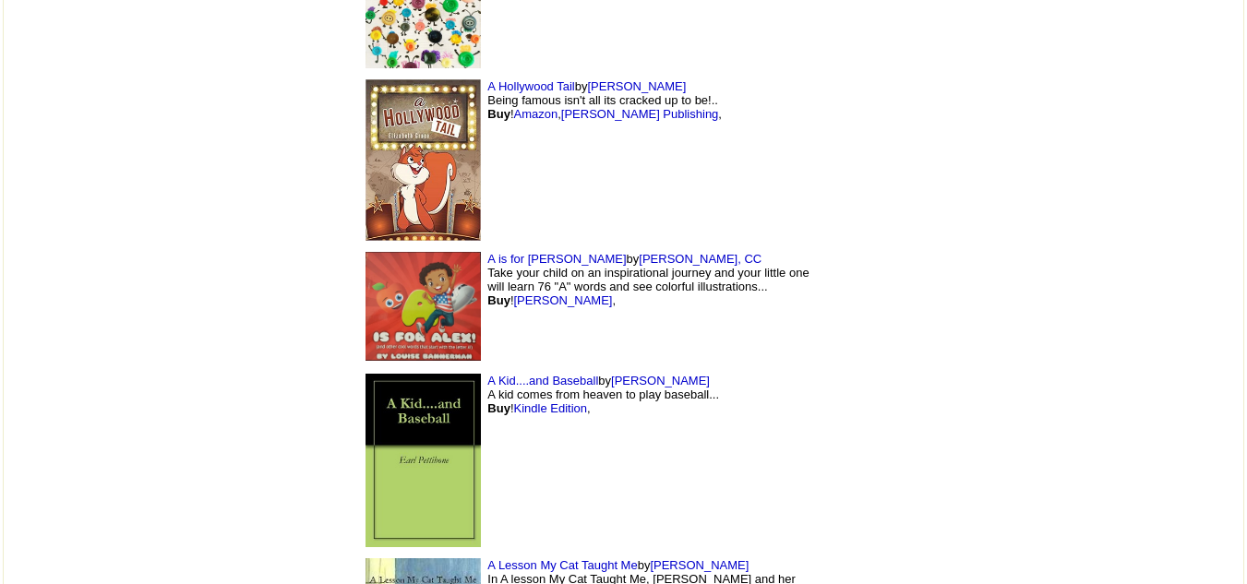
scroll to position [7955, 0]
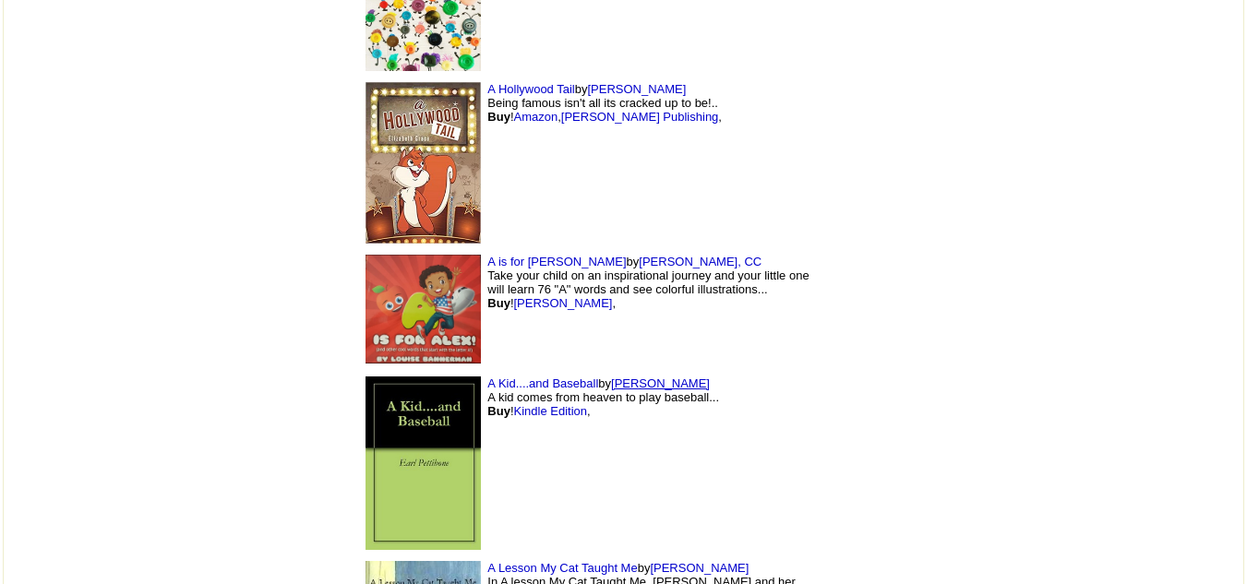
drag, startPoint x: 575, startPoint y: 178, endPoint x: 492, endPoint y: 175, distance: 83.1
click at [492, 371] on td "A Kid....and Baseball by Earl Pettibone A kid comes from heaven to play basebal…" at bounding box center [585, 463] width 462 height 185
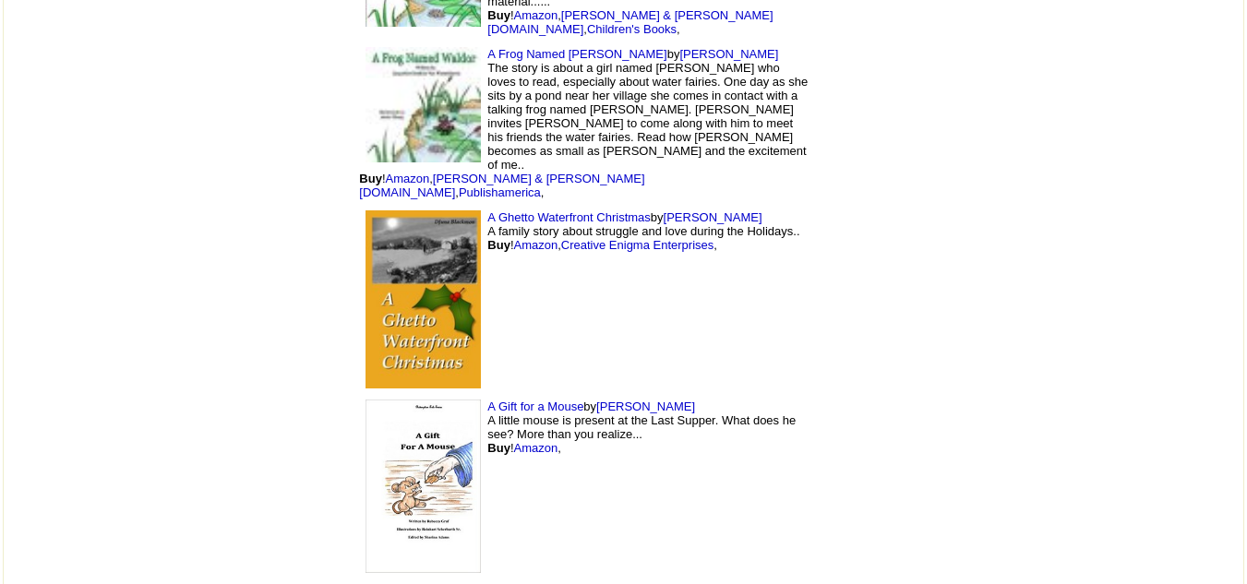
scroll to position [6923, 0]
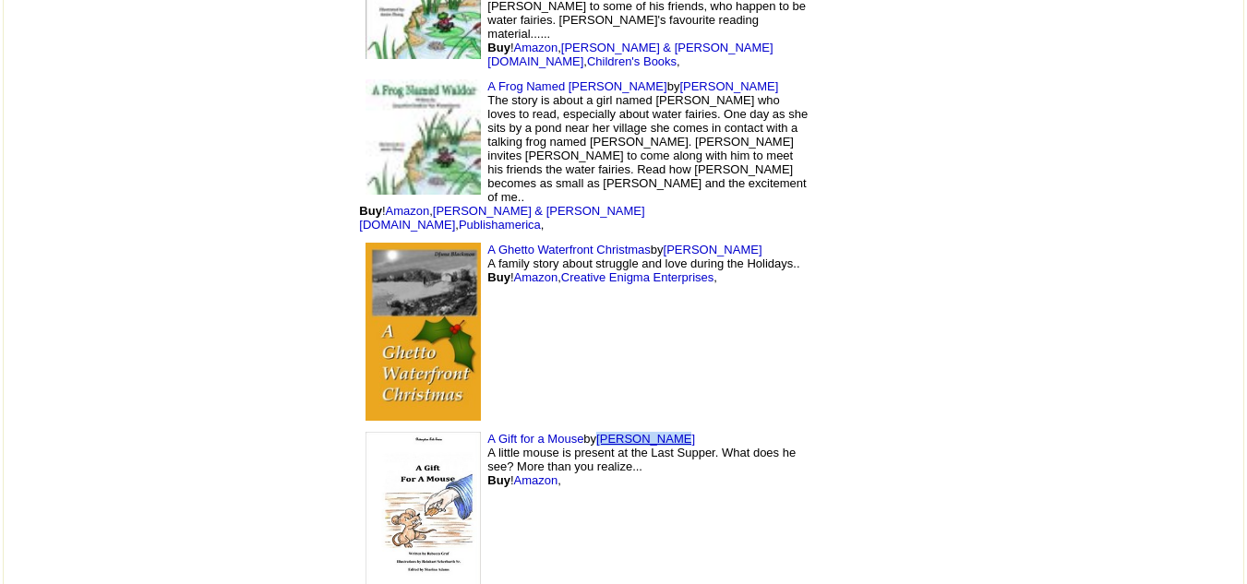
drag, startPoint x: 562, startPoint y: 230, endPoint x: 479, endPoint y: 234, distance: 83.2
click at [479, 426] on td "A Gift for a Mouse by Rebecca Graf A little mouse is present at the Last Supper…" at bounding box center [585, 518] width 462 height 185
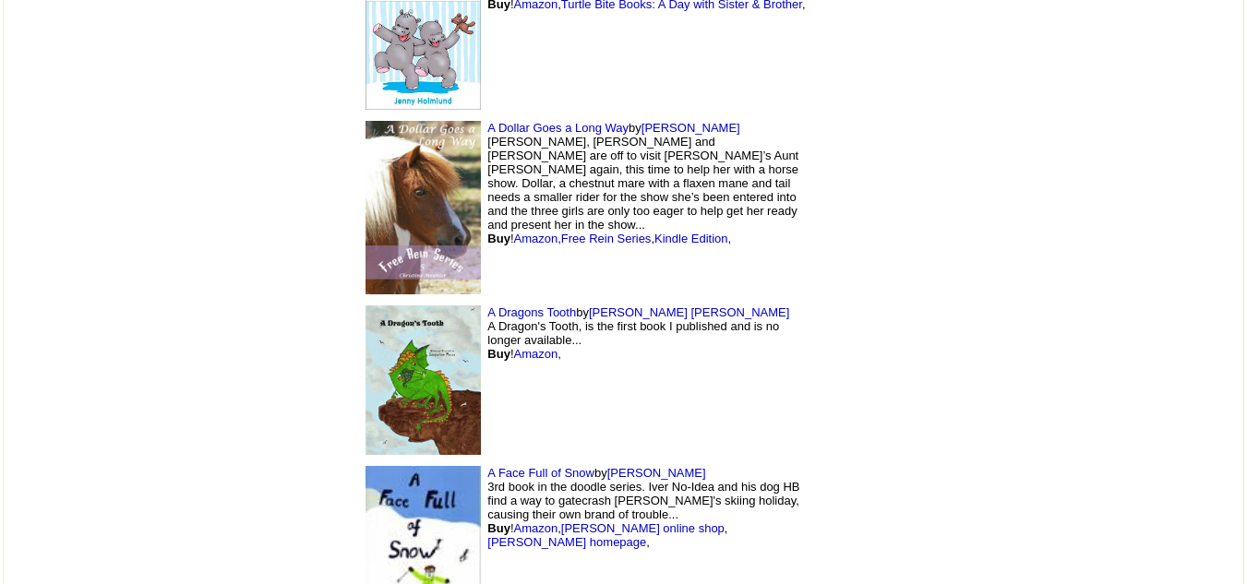
scroll to position [5664, 0]
drag, startPoint x: 596, startPoint y: 315, endPoint x: 486, endPoint y: 318, distance: 110.8
click at [486, 462] on td "A Face Full of Snow by Anne Stephenson 3rd book in the doodle series. Iver No-I…" at bounding box center [585, 558] width 462 height 192
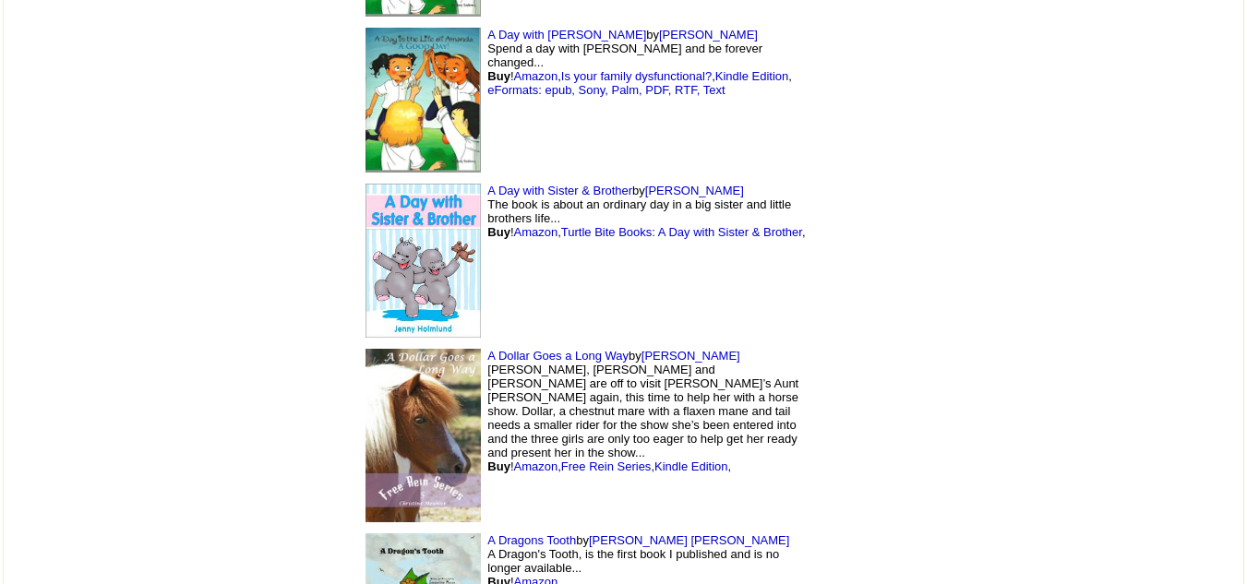
scroll to position [5436, 0]
drag, startPoint x: 625, startPoint y: 201, endPoint x: 593, endPoint y: 199, distance: 32.4
click at [593, 344] on td "A Dollar Goes a Long Way by Christine Meunier Jacqui, Geordie and Hannah are of…" at bounding box center [585, 437] width 462 height 186
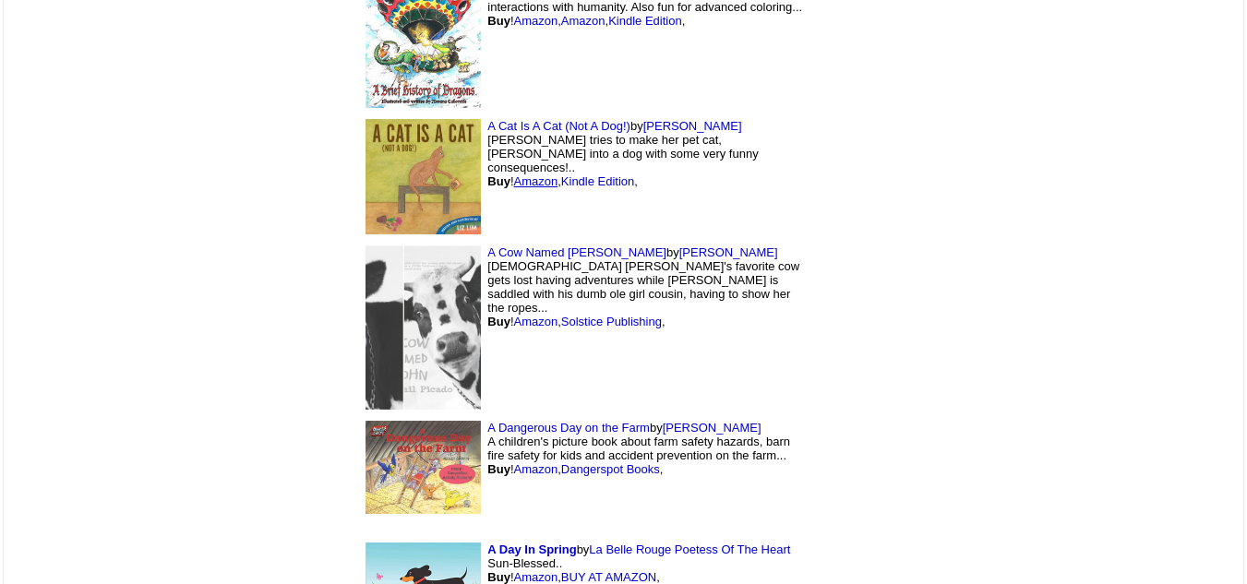
scroll to position [4620, 0]
